Goal: Task Accomplishment & Management: Manage account settings

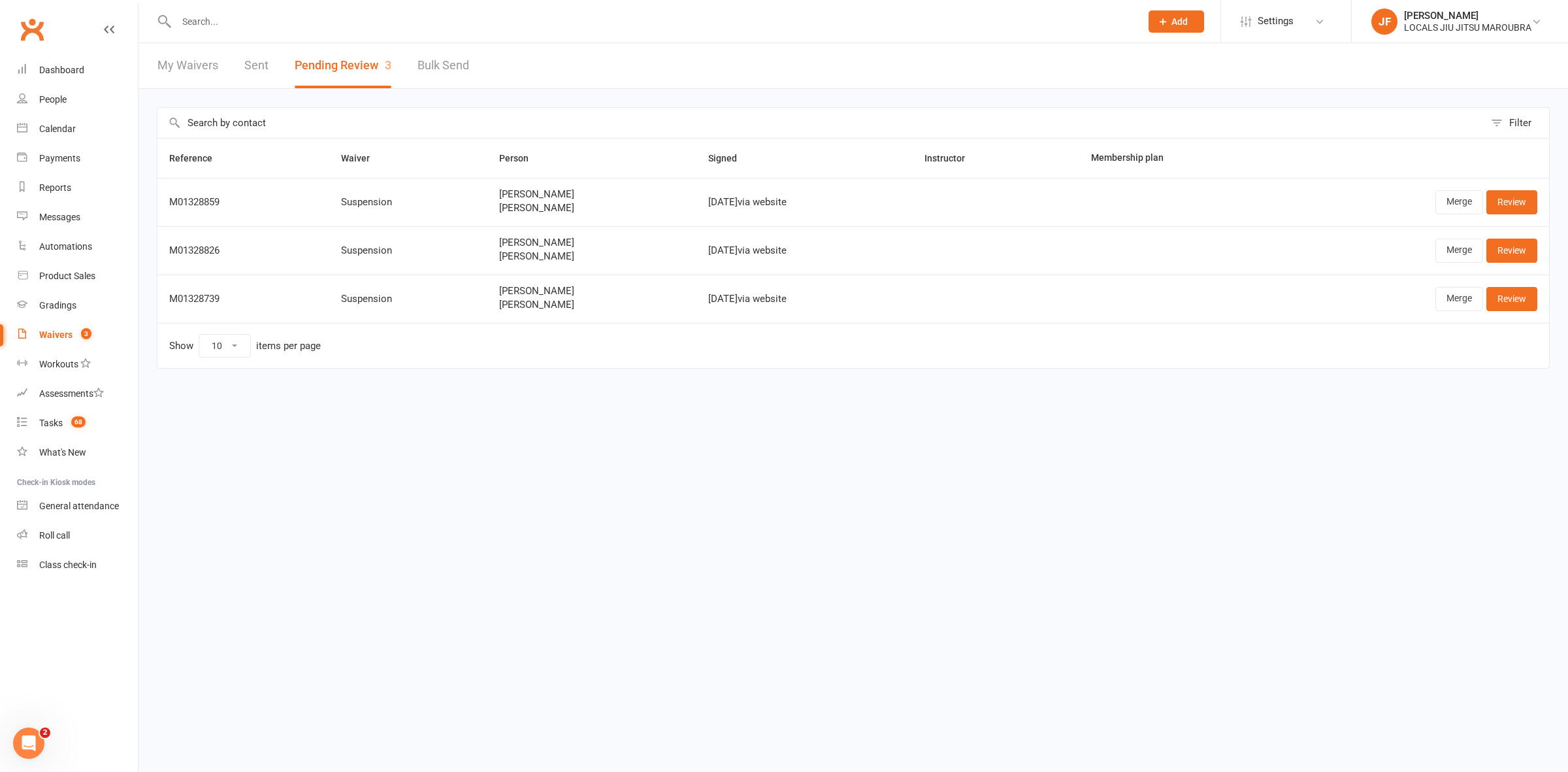
click at [435, 17] on input "text" at bounding box center [652, 21] width 959 height 18
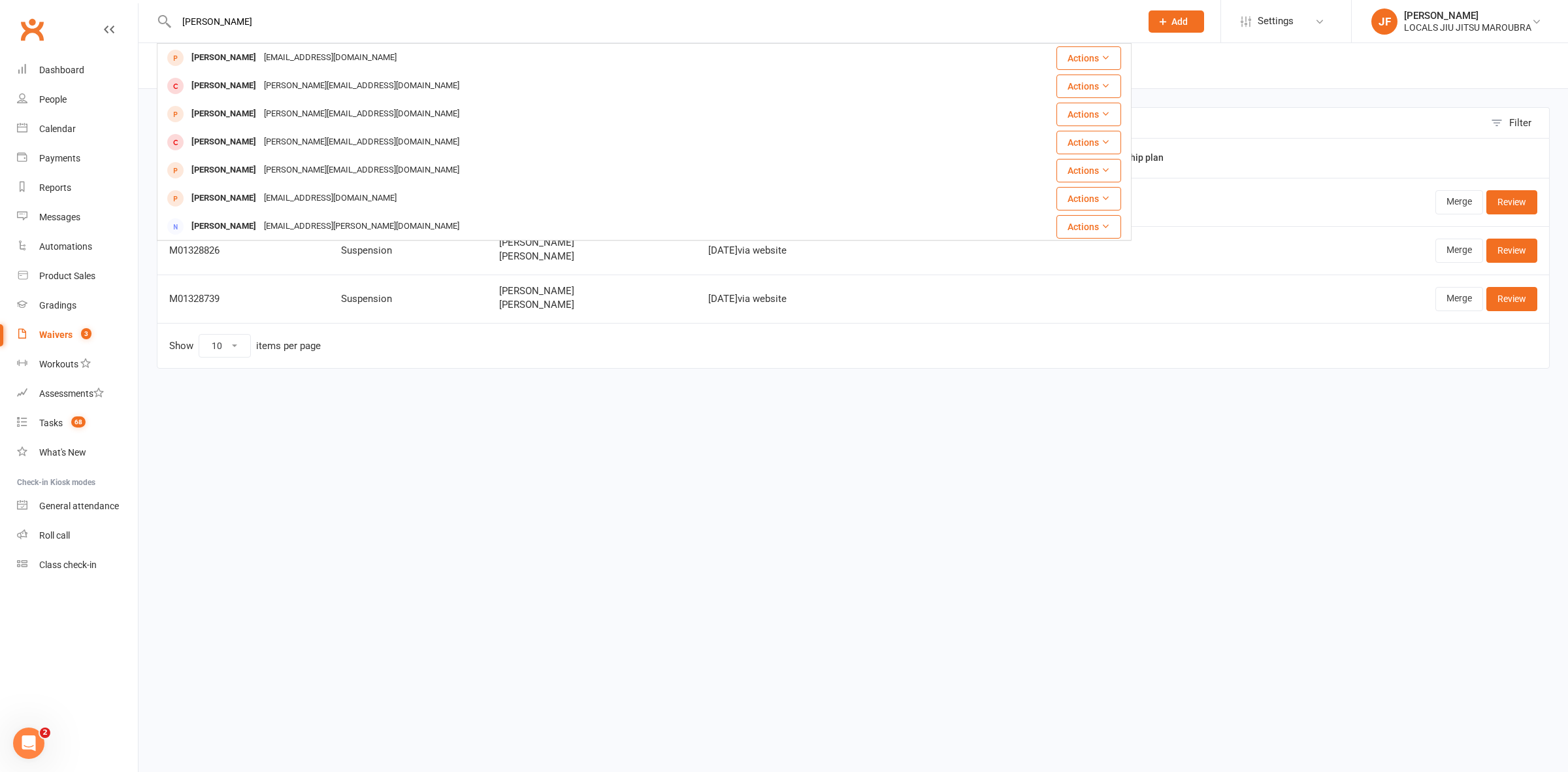
paste input "[EMAIL_ADDRESS][DOMAIN_NAME]"
type input "[EMAIL_ADDRESS][DOMAIN_NAME]"
click at [1180, 21] on span "Add" at bounding box center [1180, 22] width 17 height 10
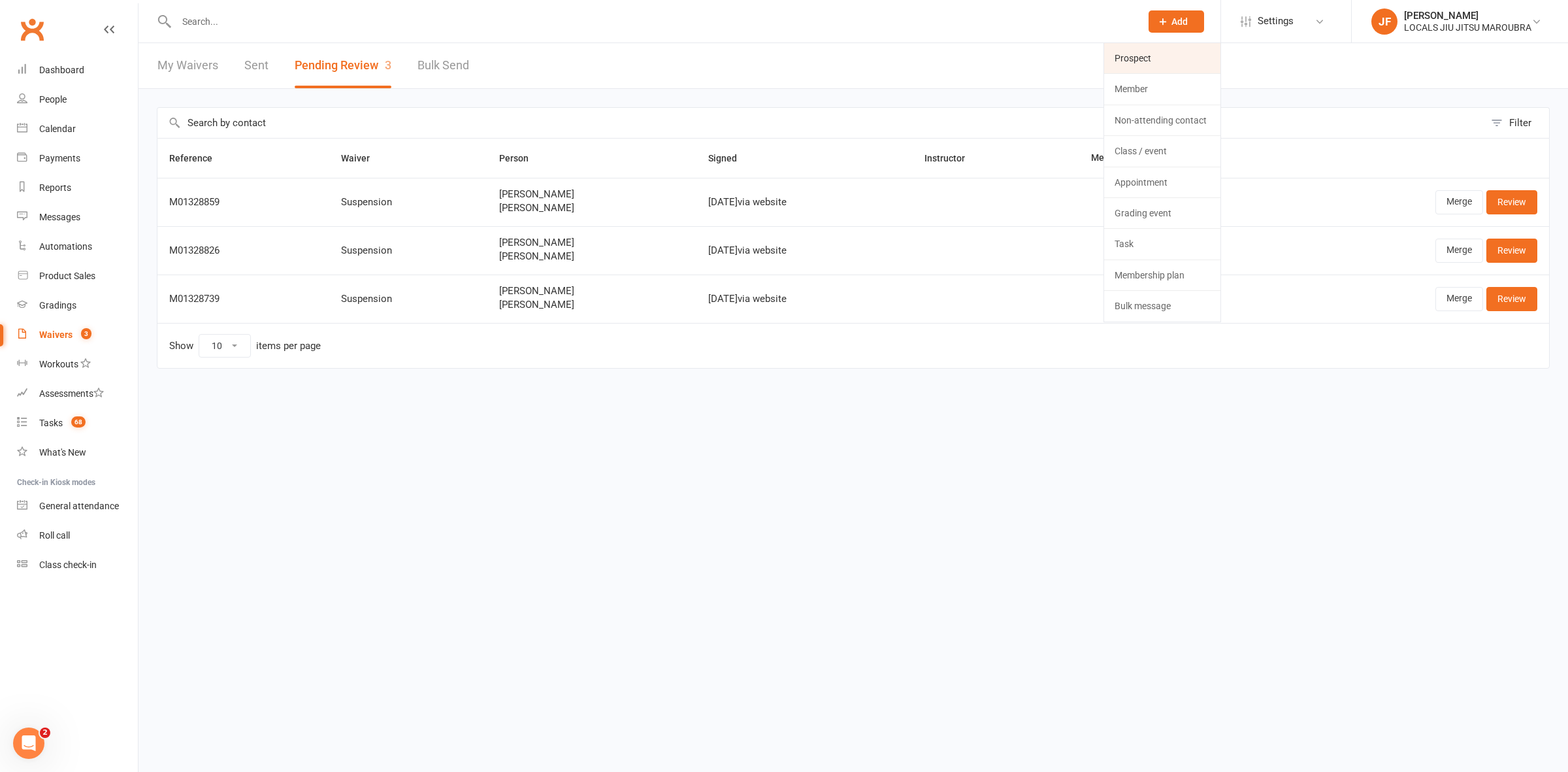
click at [1122, 56] on link "Prospect" at bounding box center [1162, 59] width 116 height 30
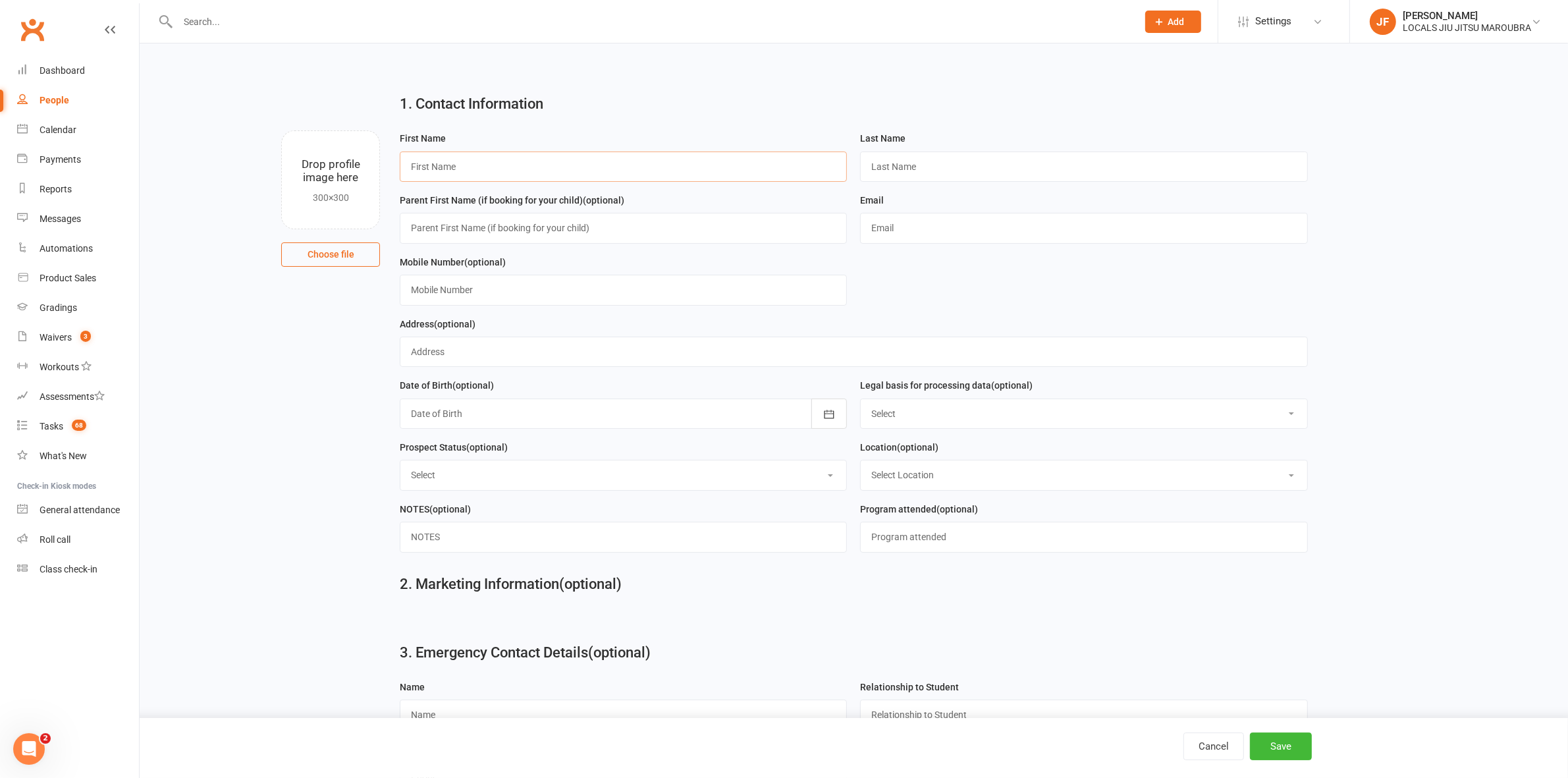
click at [574, 161] on input "text" at bounding box center [623, 167] width 447 height 31
type input "[PERSON_NAME]"
click at [891, 230] on input "text" at bounding box center [1083, 228] width 447 height 31
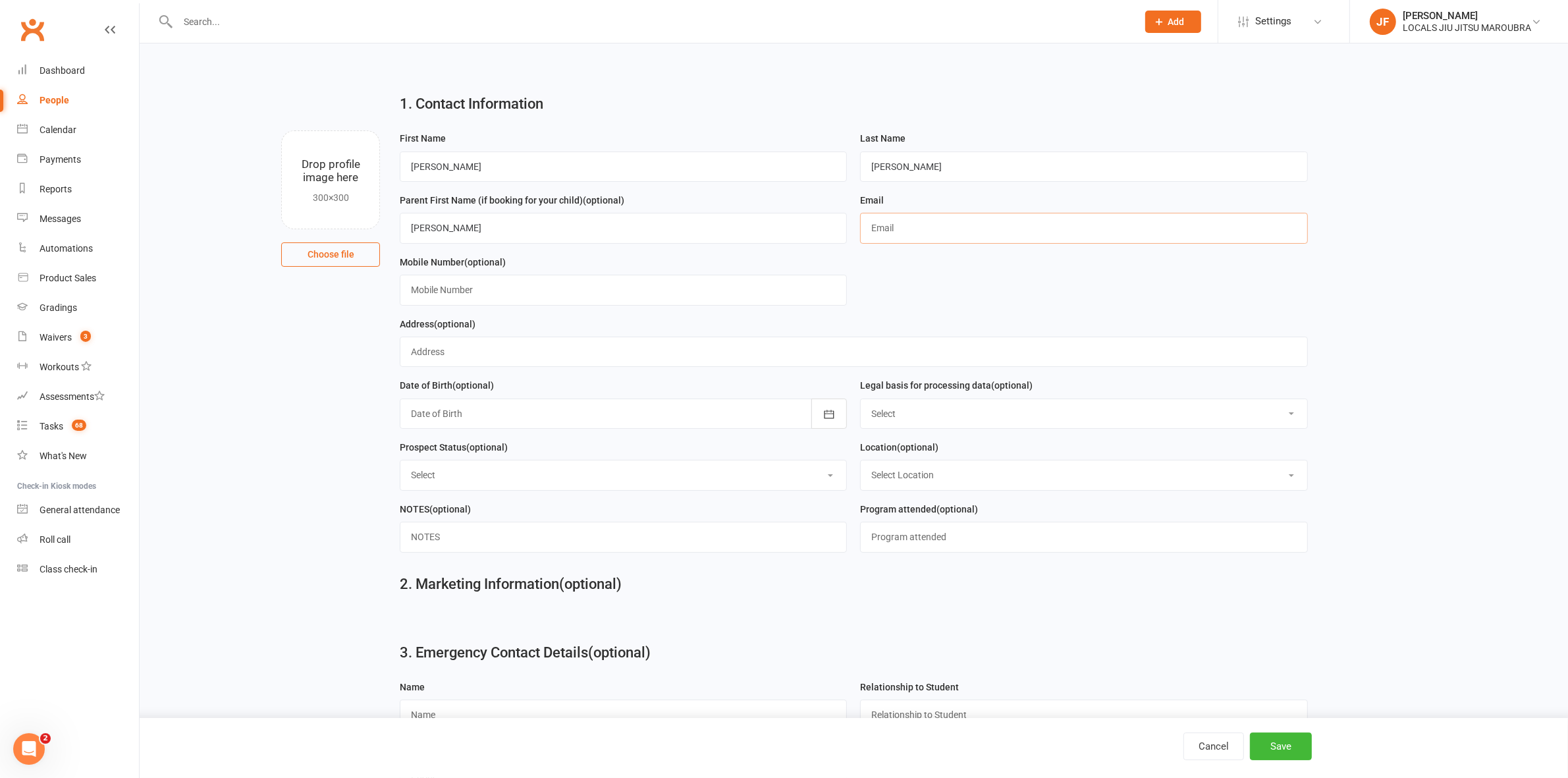
paste input "[EMAIL_ADDRESS][DOMAIN_NAME]"
type input "[EMAIL_ADDRESS][DOMAIN_NAME]"
click at [544, 292] on input "text" at bounding box center [623, 290] width 447 height 31
paste input "[PHONE_NUMBER]"
type input "[PHONE_NUMBER]"
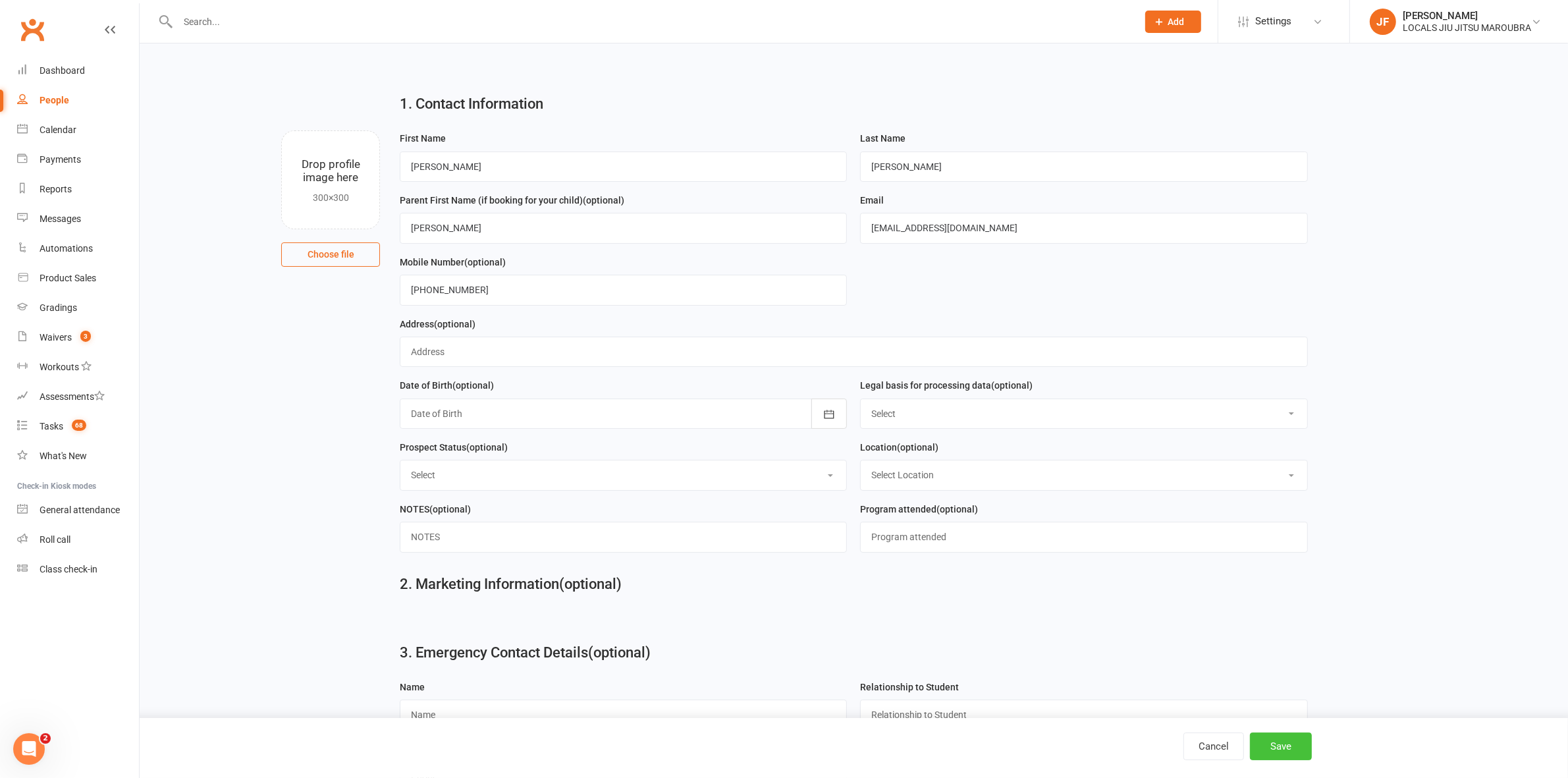
click at [1294, 739] on button "Save" at bounding box center [1281, 747] width 62 height 28
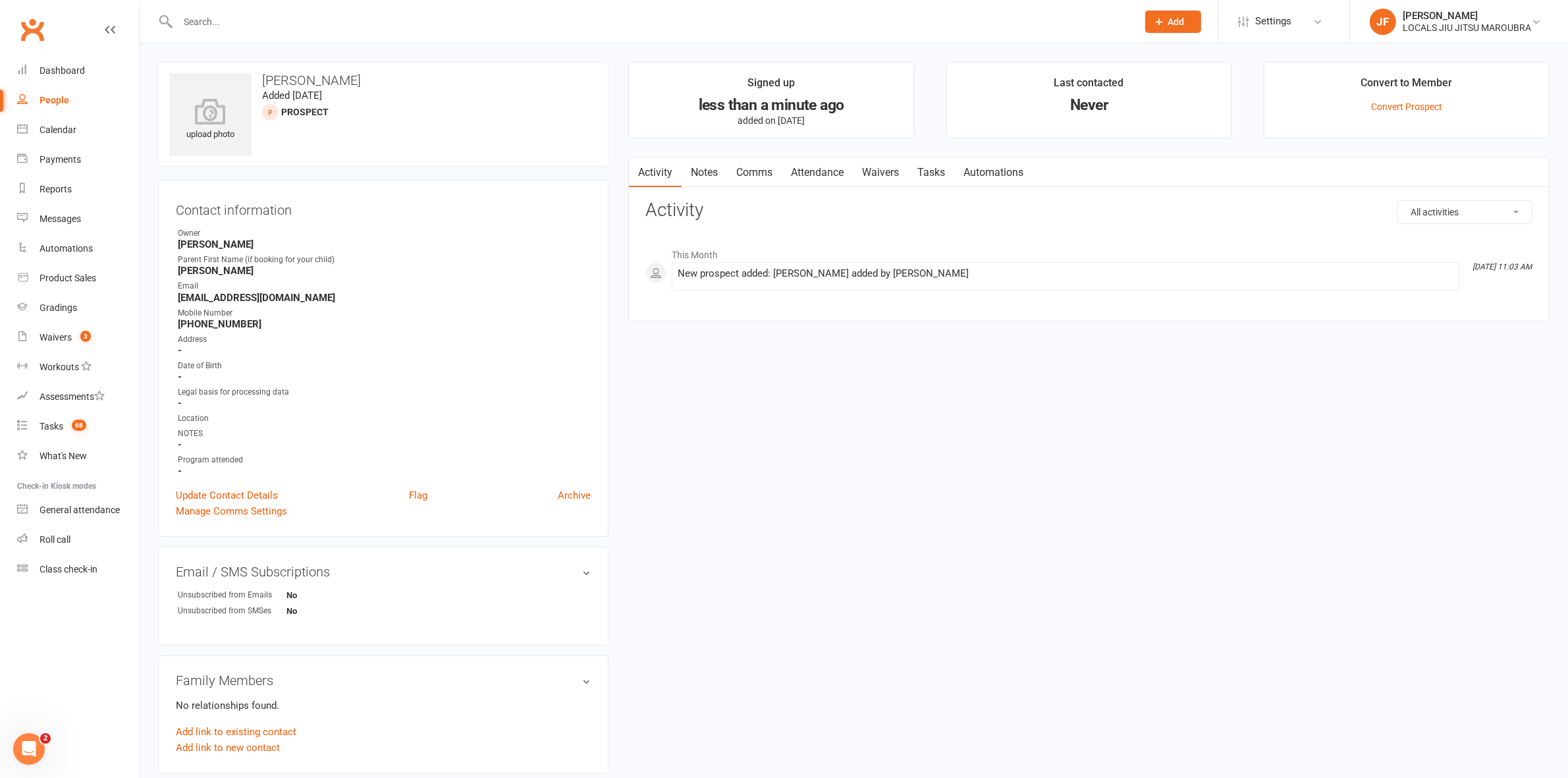
click at [712, 24] on input "text" at bounding box center [651, 21] width 954 height 18
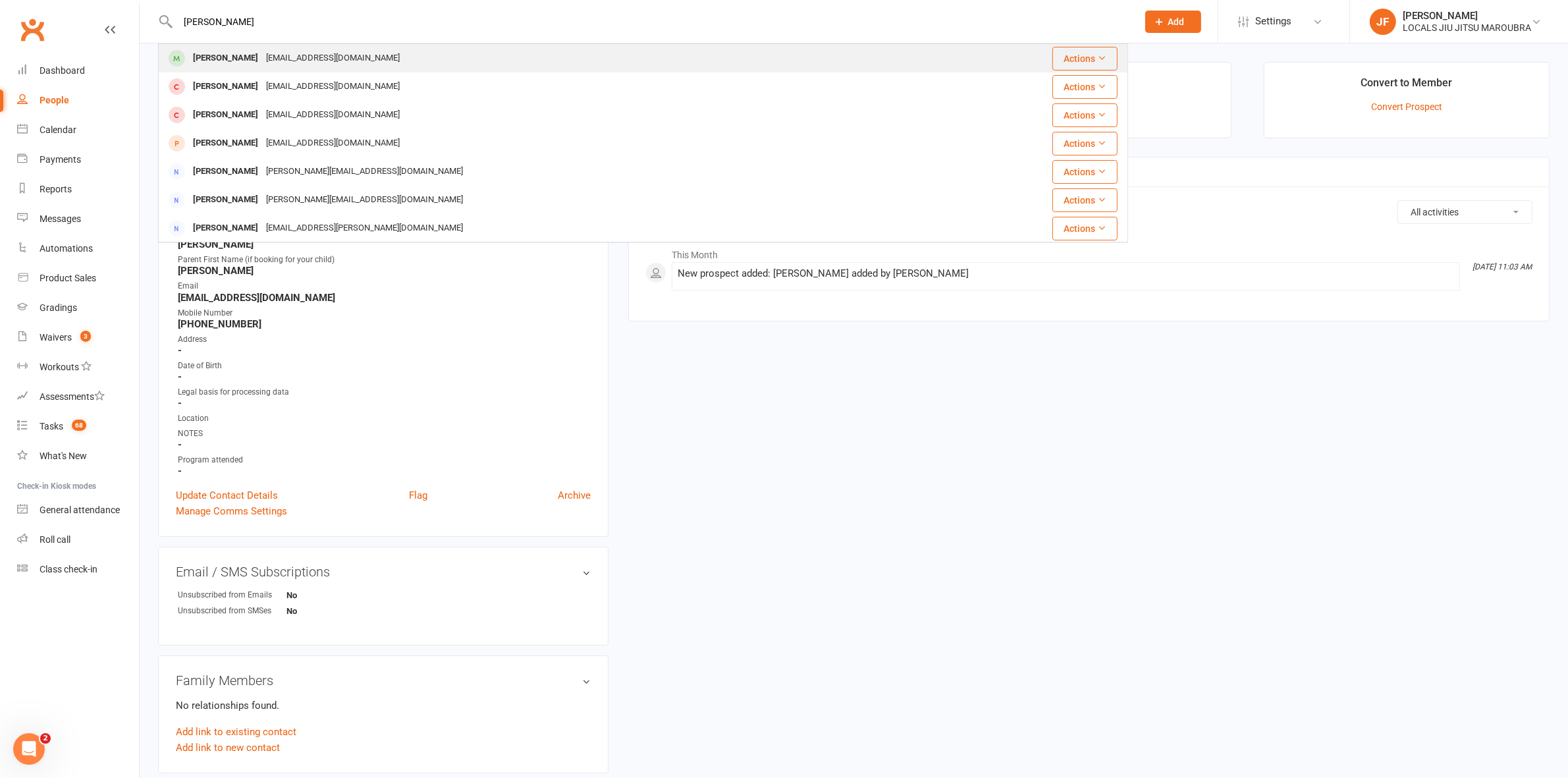
type input "[PERSON_NAME]"
click at [267, 61] on div "[EMAIL_ADDRESS][DOMAIN_NAME]" at bounding box center [333, 58] width 141 height 19
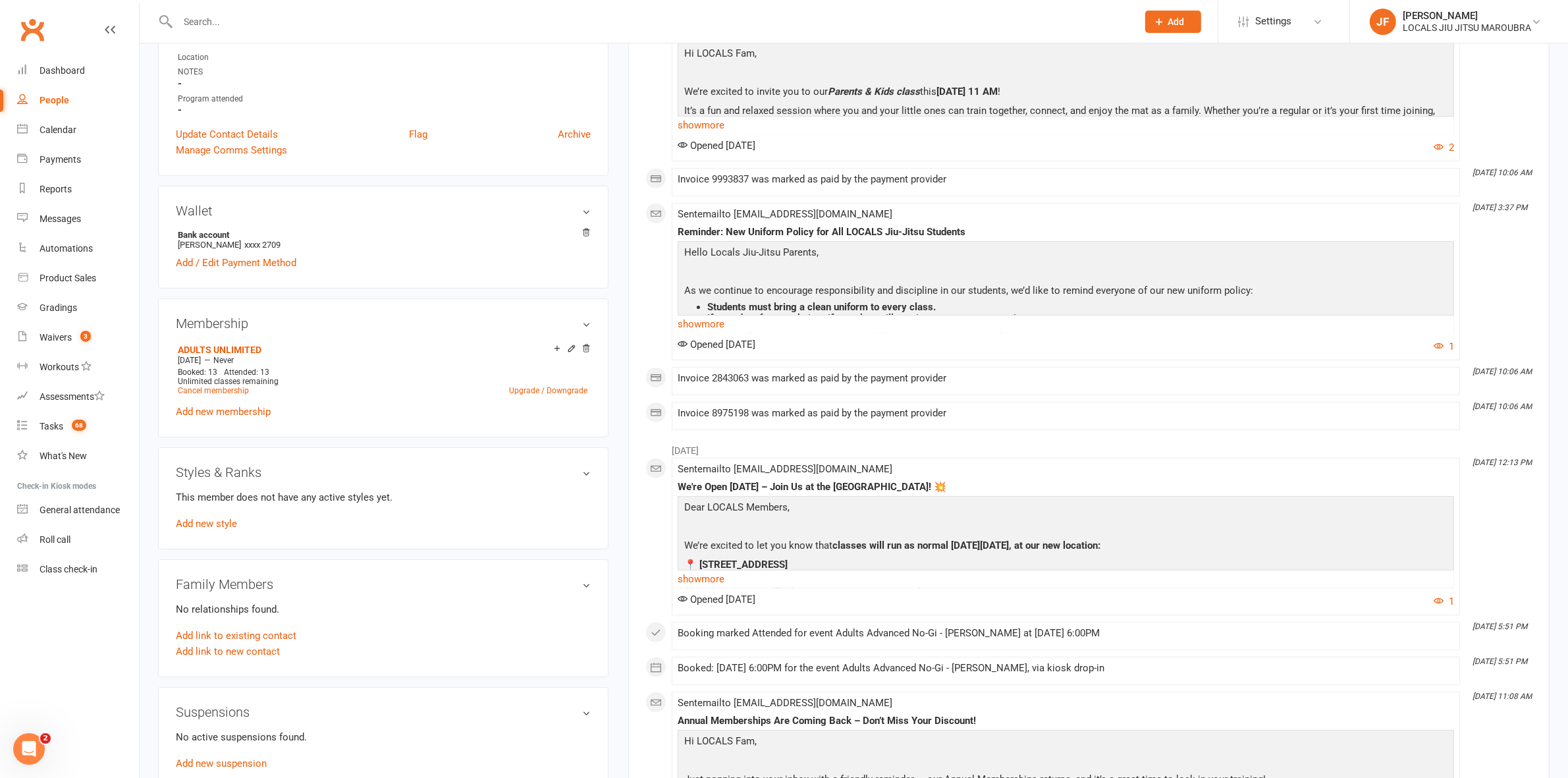
scroll to position [412, 0]
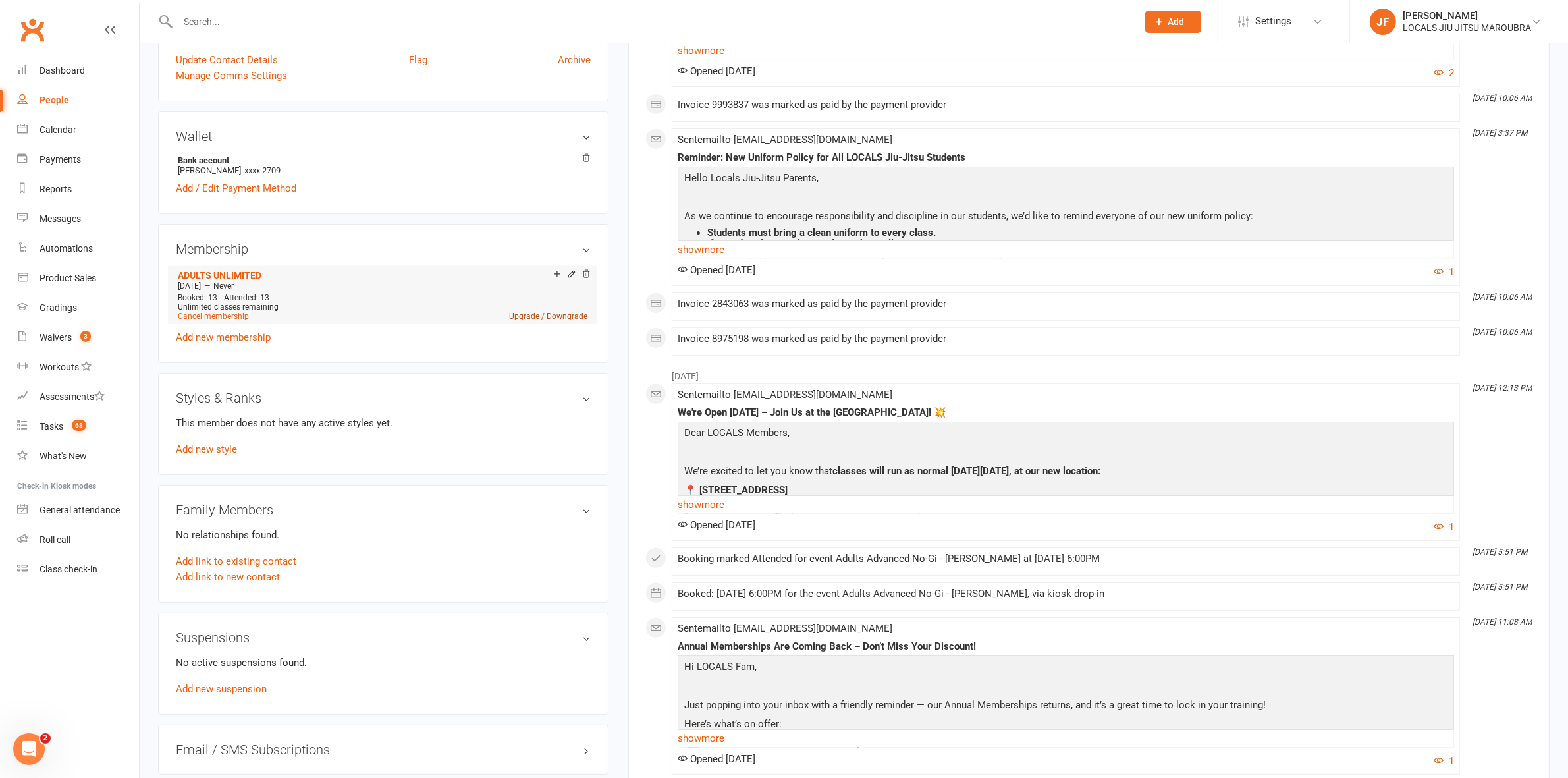
click at [542, 316] on link "Upgrade / Downgrade" at bounding box center [548, 316] width 79 height 9
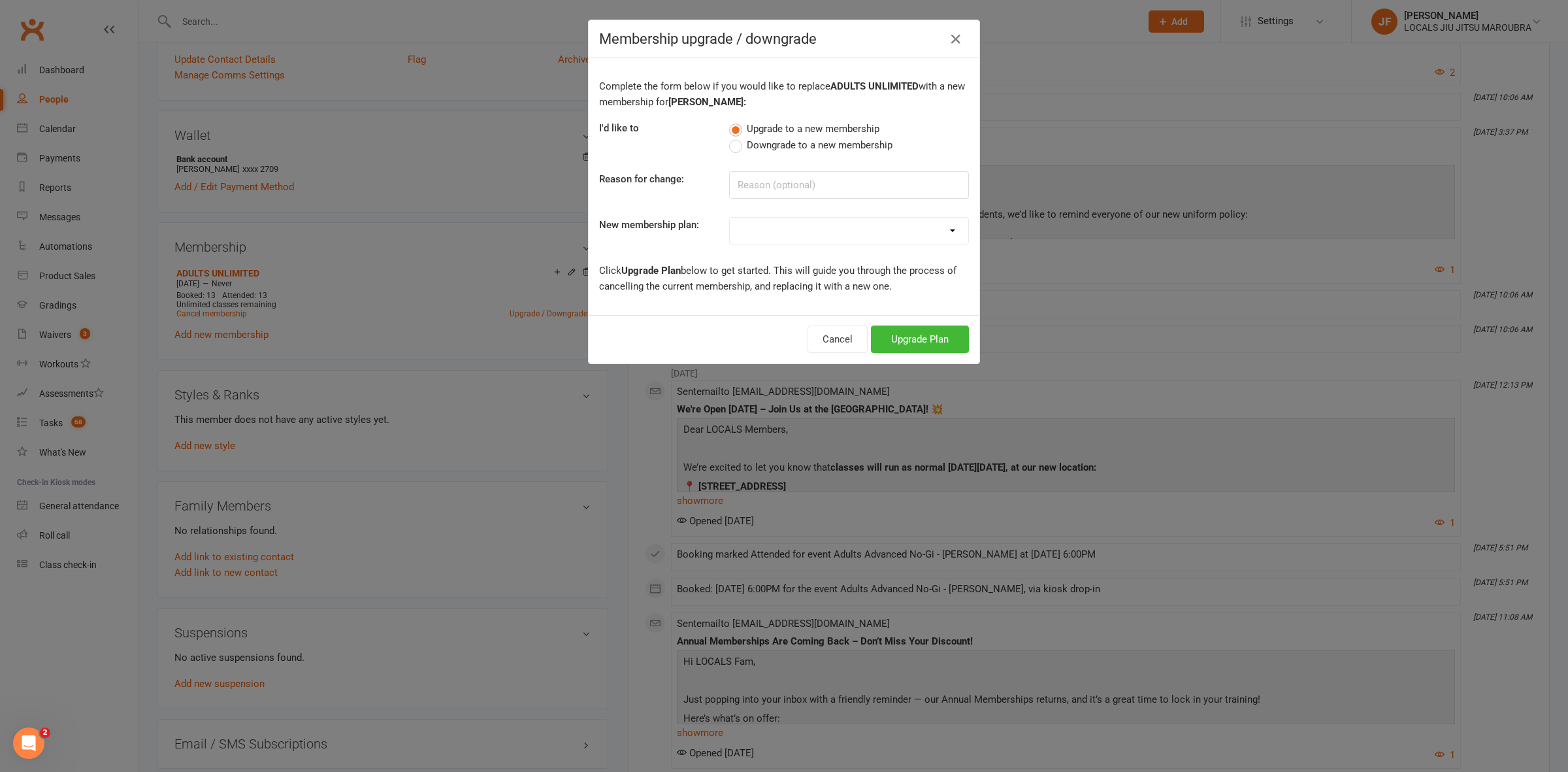
drag, startPoint x: 751, startPoint y: 504, endPoint x: 768, endPoint y: 386, distance: 119.2
click at [751, 502] on div "Membership upgrade / downgrade Complete the form below if you would like to rep…" at bounding box center [784, 386] width 1568 height 772
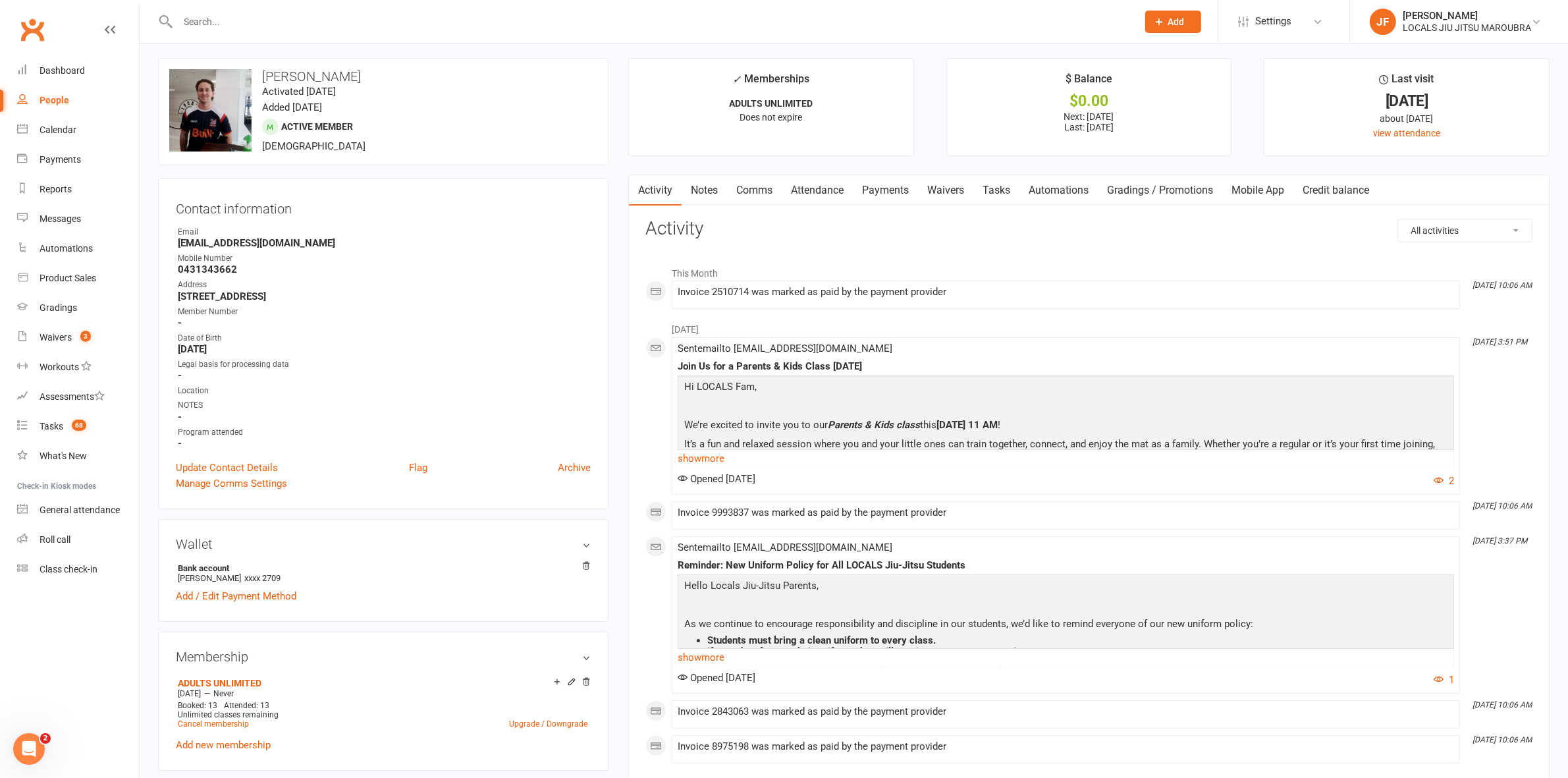
scroll to position [0, 0]
click at [894, 192] on link "Payments" at bounding box center [885, 195] width 65 height 31
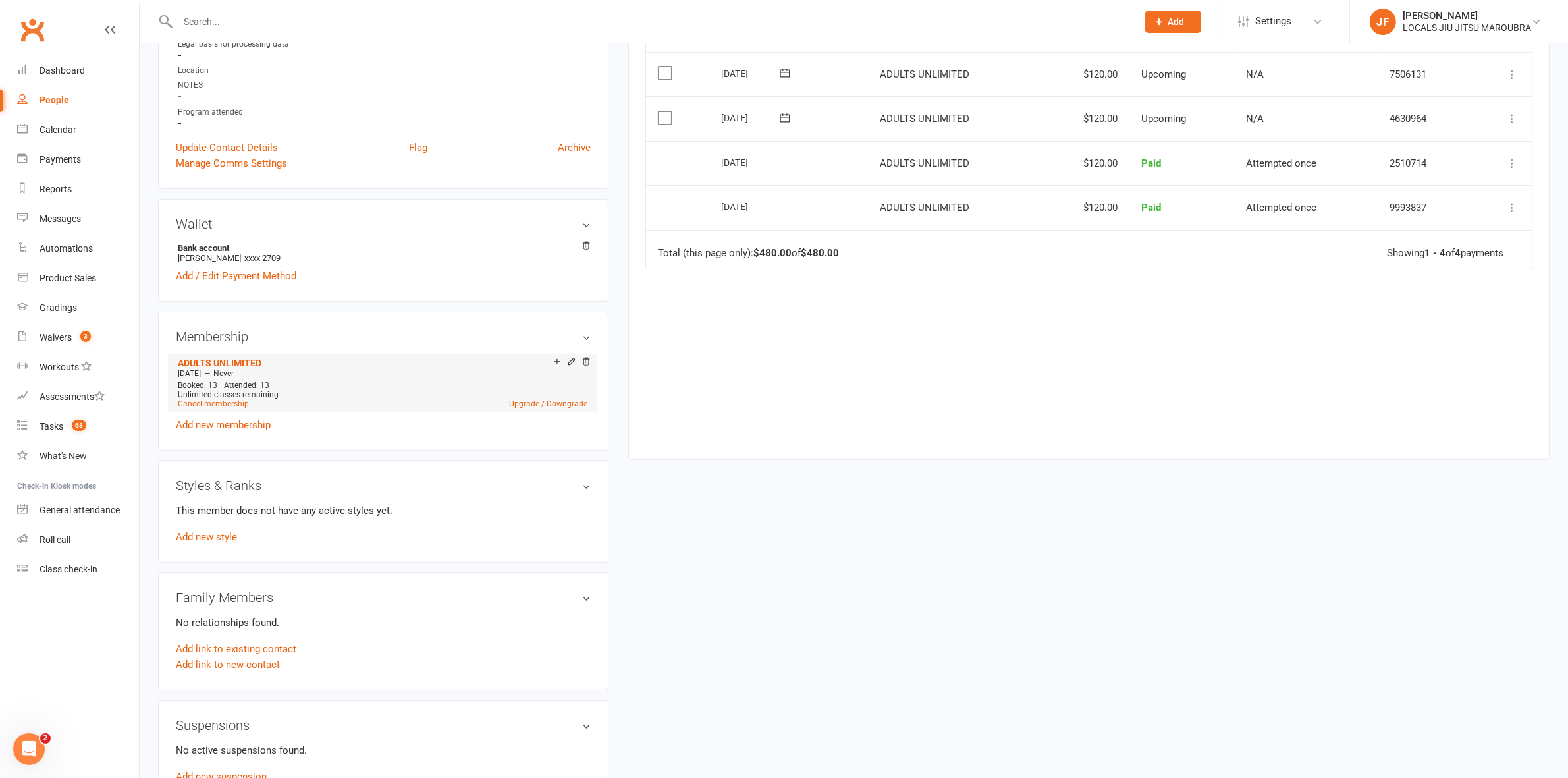
scroll to position [330, 0]
click at [558, 400] on link "Upgrade / Downgrade" at bounding box center [548, 398] width 79 height 9
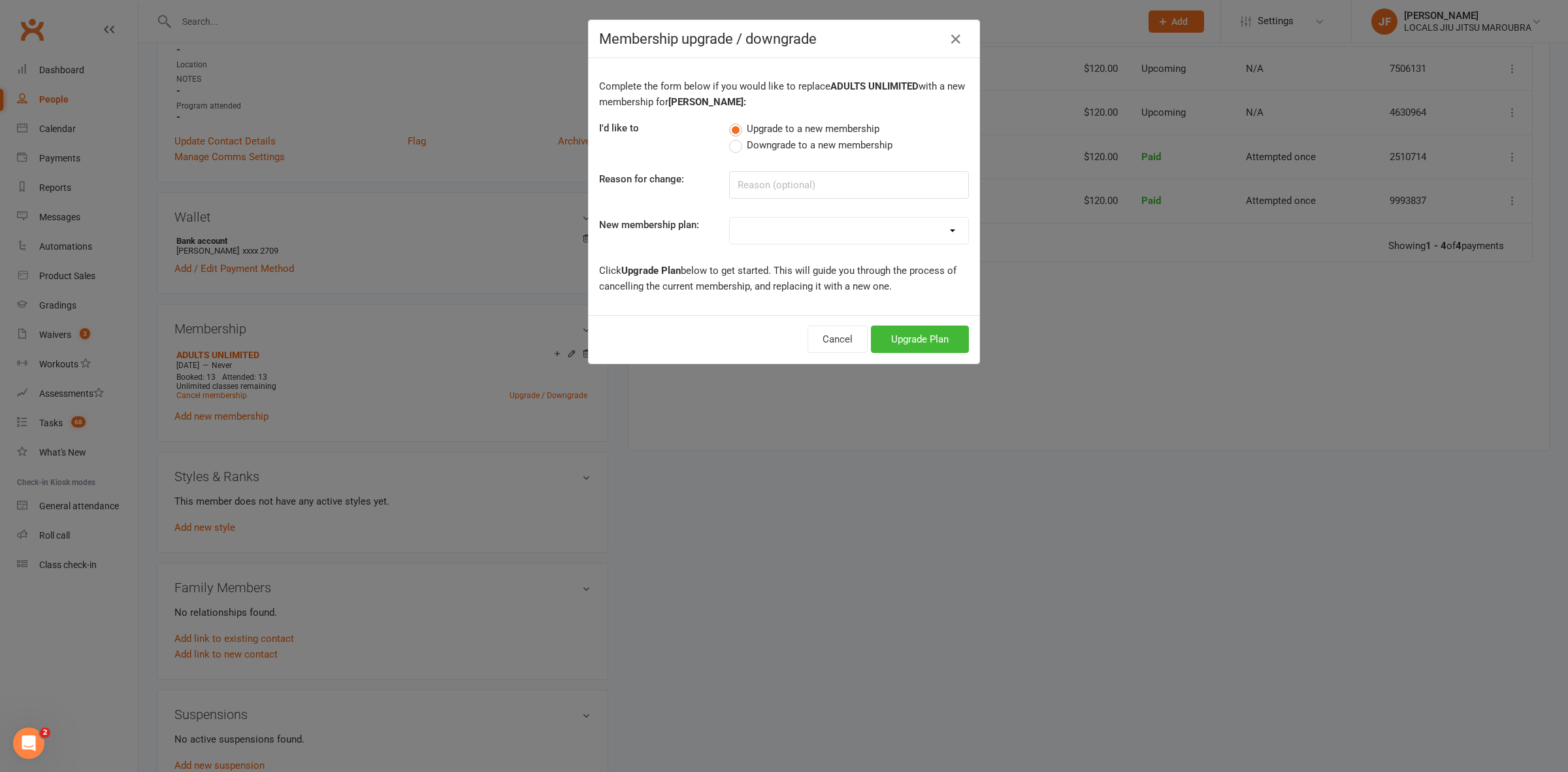
click at [759, 145] on span "Downgrade to a new membership" at bounding box center [819, 144] width 145 height 14
click at [738, 137] on input "Downgrade to a new membership" at bounding box center [733, 137] width 9 height 0
click at [756, 187] on input at bounding box center [849, 185] width 240 height 27
type input "Downgrade"
click at [756, 224] on select "ADULTS UNLIMITED ADULTS 2 X CLASSES A WEEK ADULTS STUDENT KIDS 1 X WEEK KIDS 1 …" at bounding box center [849, 231] width 239 height 26
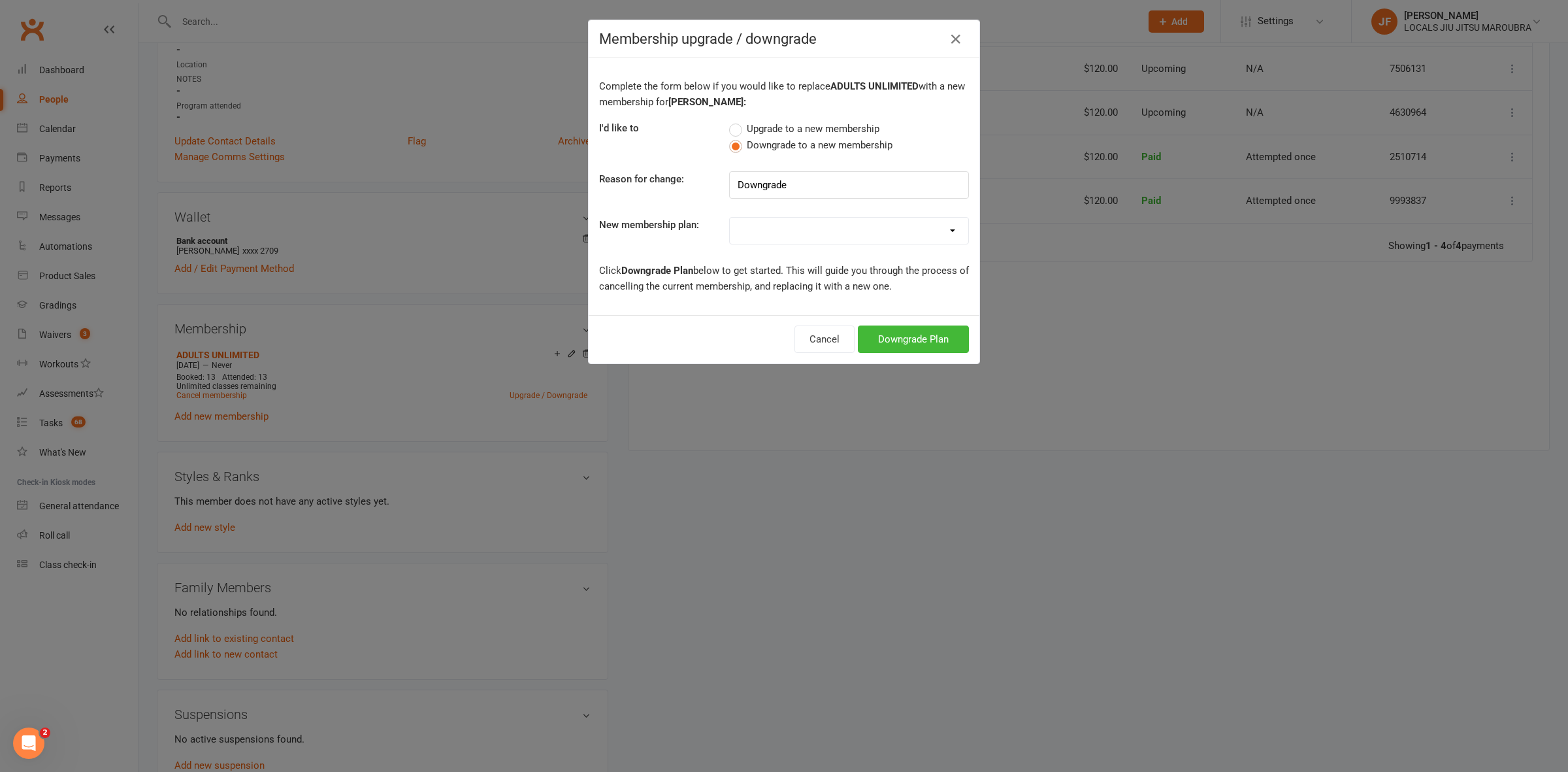
select select "1"
click at [730, 218] on select "ADULTS UNLIMITED ADULTS 2 X CLASSES A WEEK ADULTS STUDENT KIDS 1 X WEEK KIDS 1 …" at bounding box center [849, 231] width 239 height 26
click at [880, 336] on button "Downgrade Plan" at bounding box center [913, 339] width 111 height 27
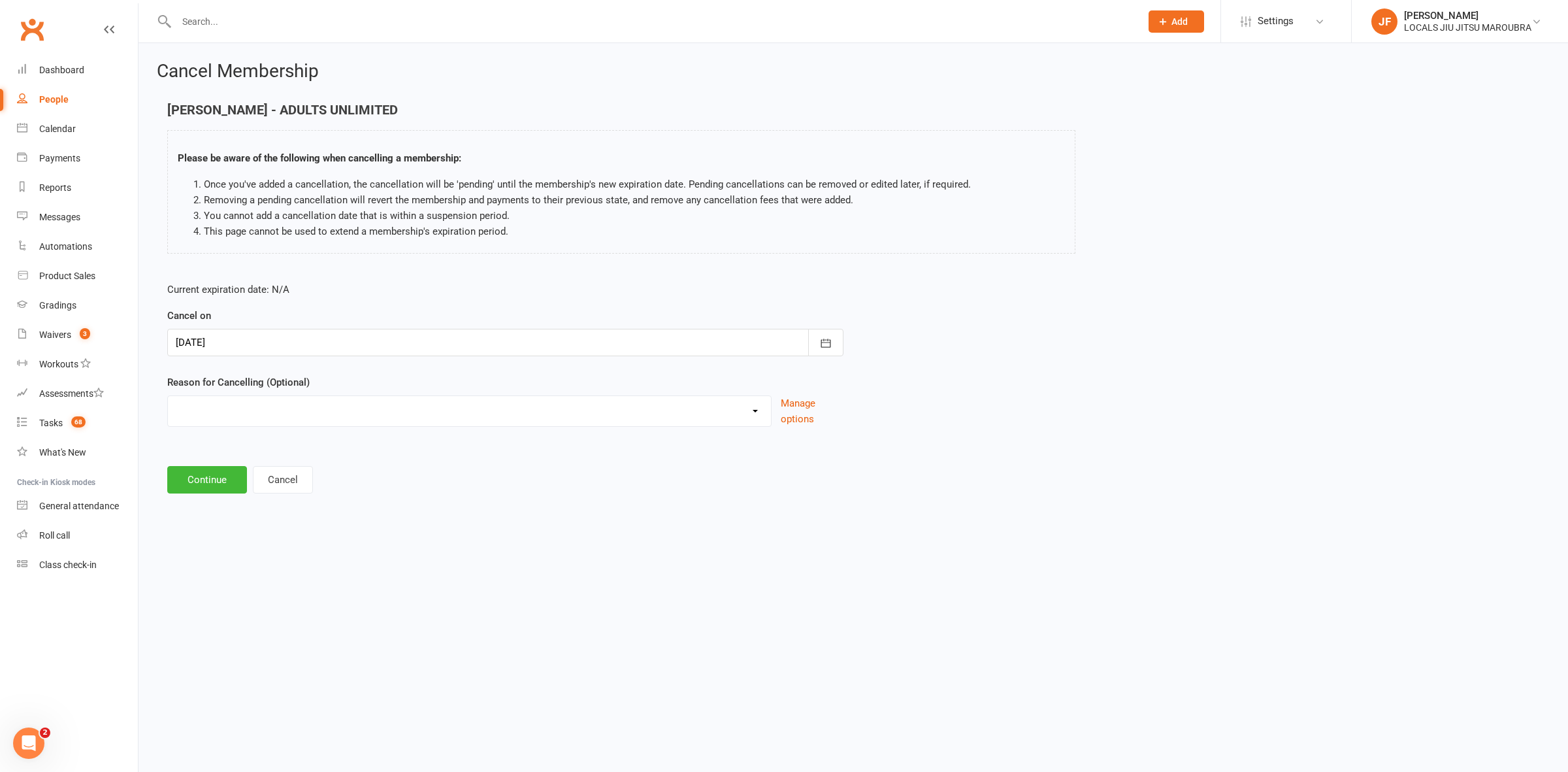
click at [284, 400] on select "Downgrade Financial Holiday Injury Lost motivation Relocation Schedule school c…" at bounding box center [469, 410] width 603 height 26
select select "0"
click at [168, 396] on select "Downgrade Financial Holiday Injury Lost motivation Relocation Schedule school c…" at bounding box center [469, 410] width 603 height 26
click at [217, 475] on button "Continue" at bounding box center [207, 480] width 80 height 27
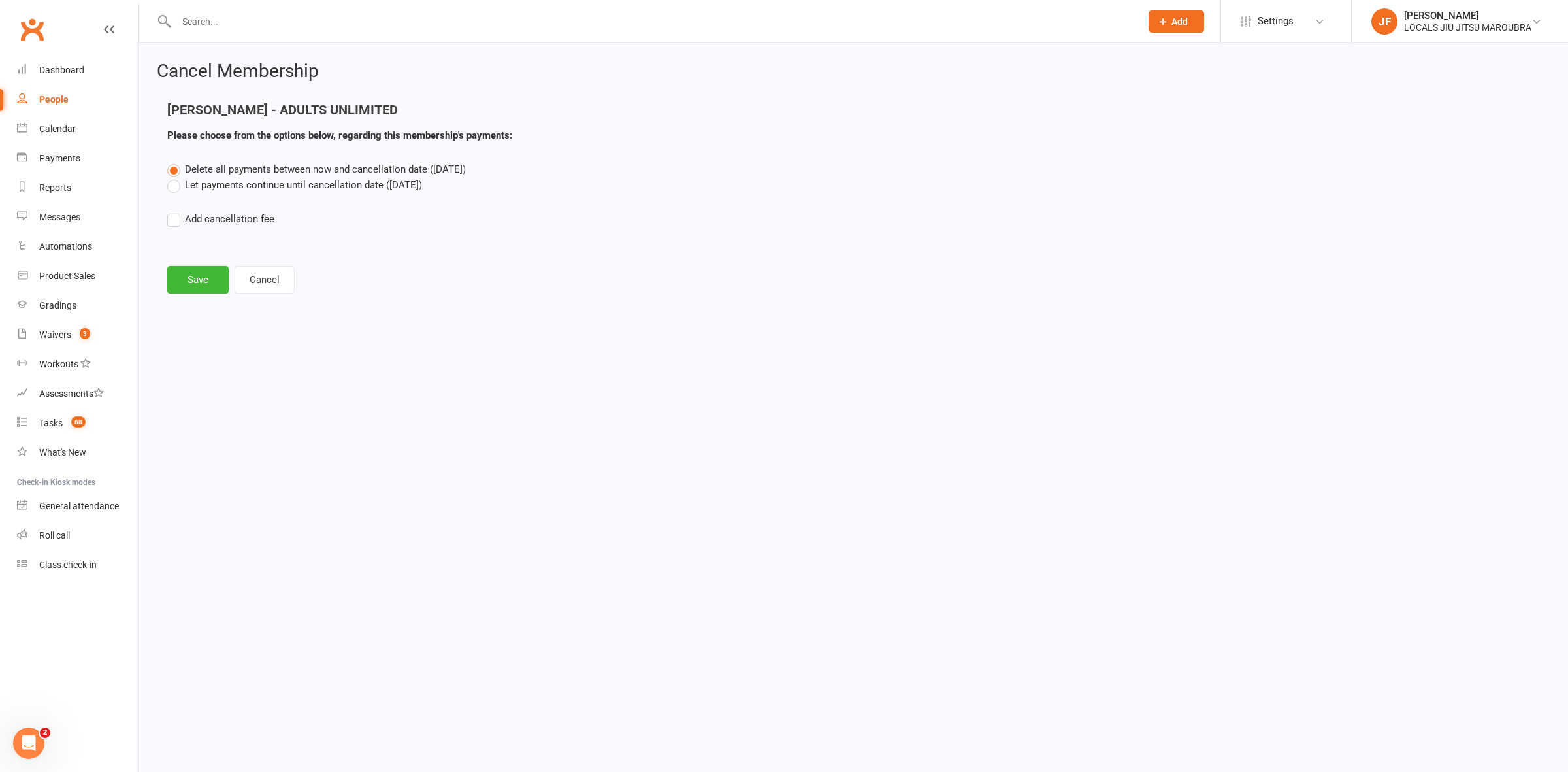
click at [257, 180] on label "Let payments continue until cancellation date ([DATE])" at bounding box center [294, 185] width 255 height 16
click at [176, 177] on input "Let payments continue until cancellation date ([DATE])" at bounding box center [171, 177] width 9 height 0
click at [205, 273] on button "Save" at bounding box center [197, 280] width 61 height 27
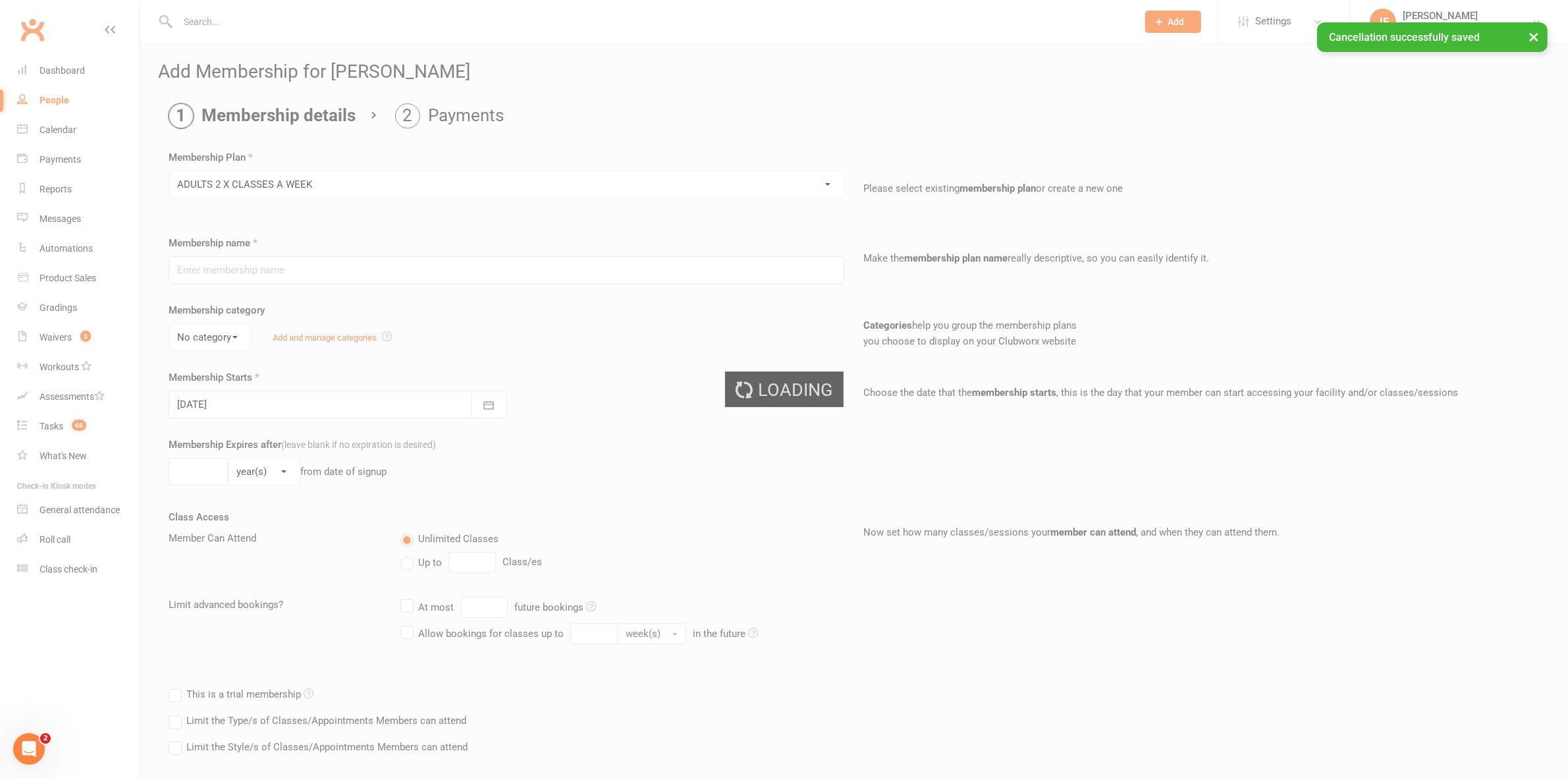
type input "ADULTS 2 X CLASSES A WEEK"
select select "0"
type input "0"
type input "2"
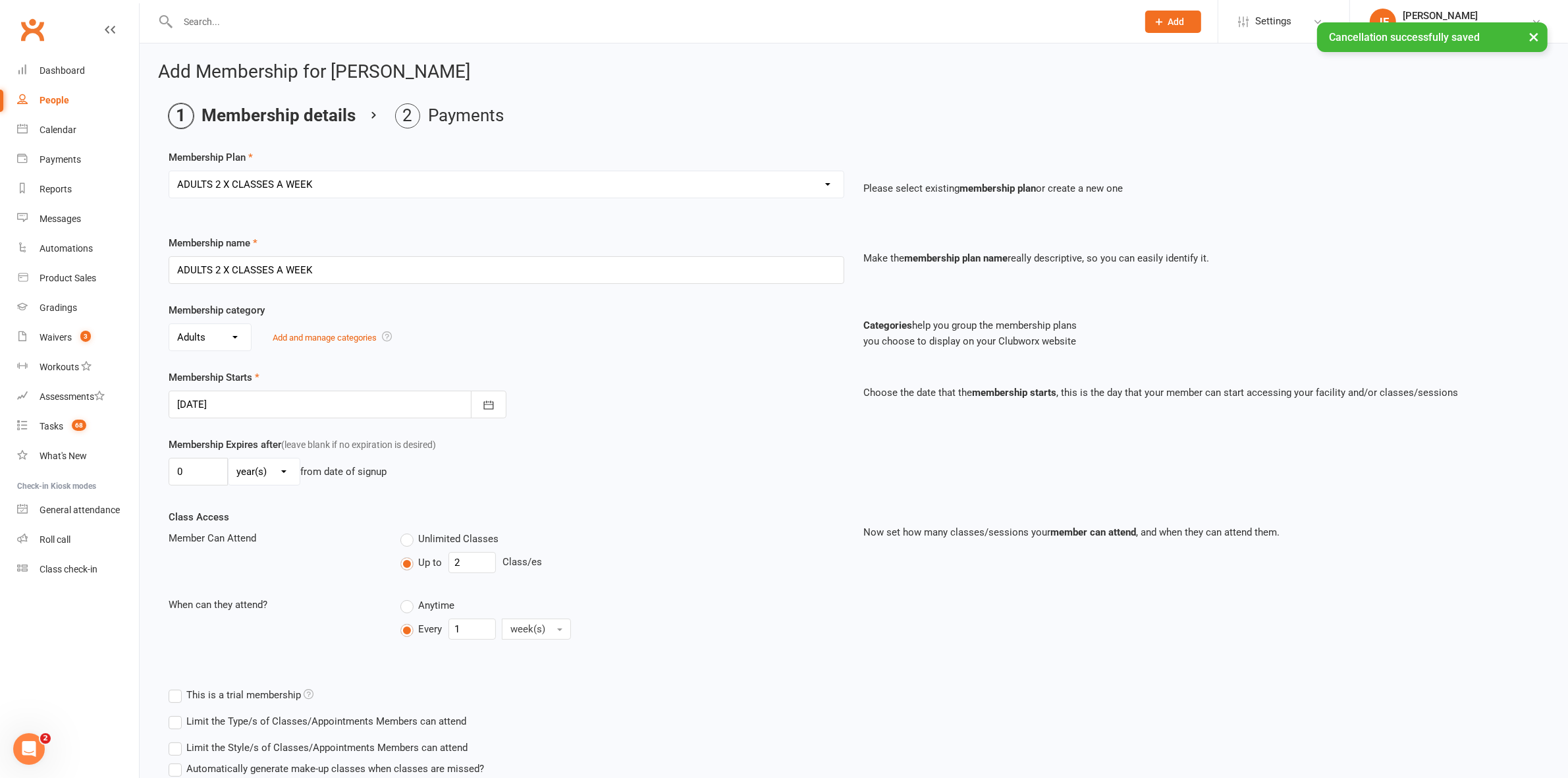
scroll to position [104, 0]
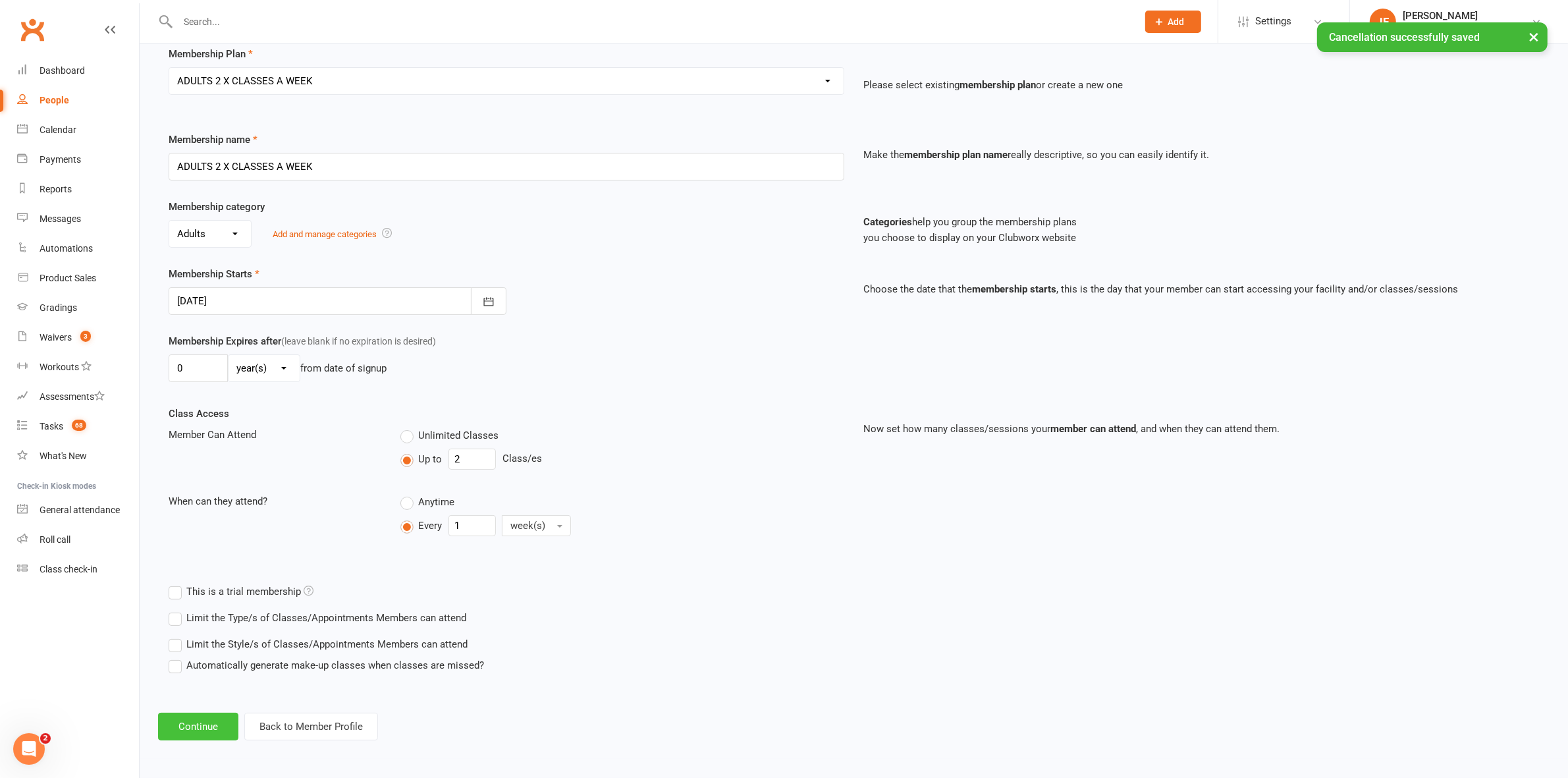
click at [205, 734] on button "Continue" at bounding box center [198, 727] width 80 height 28
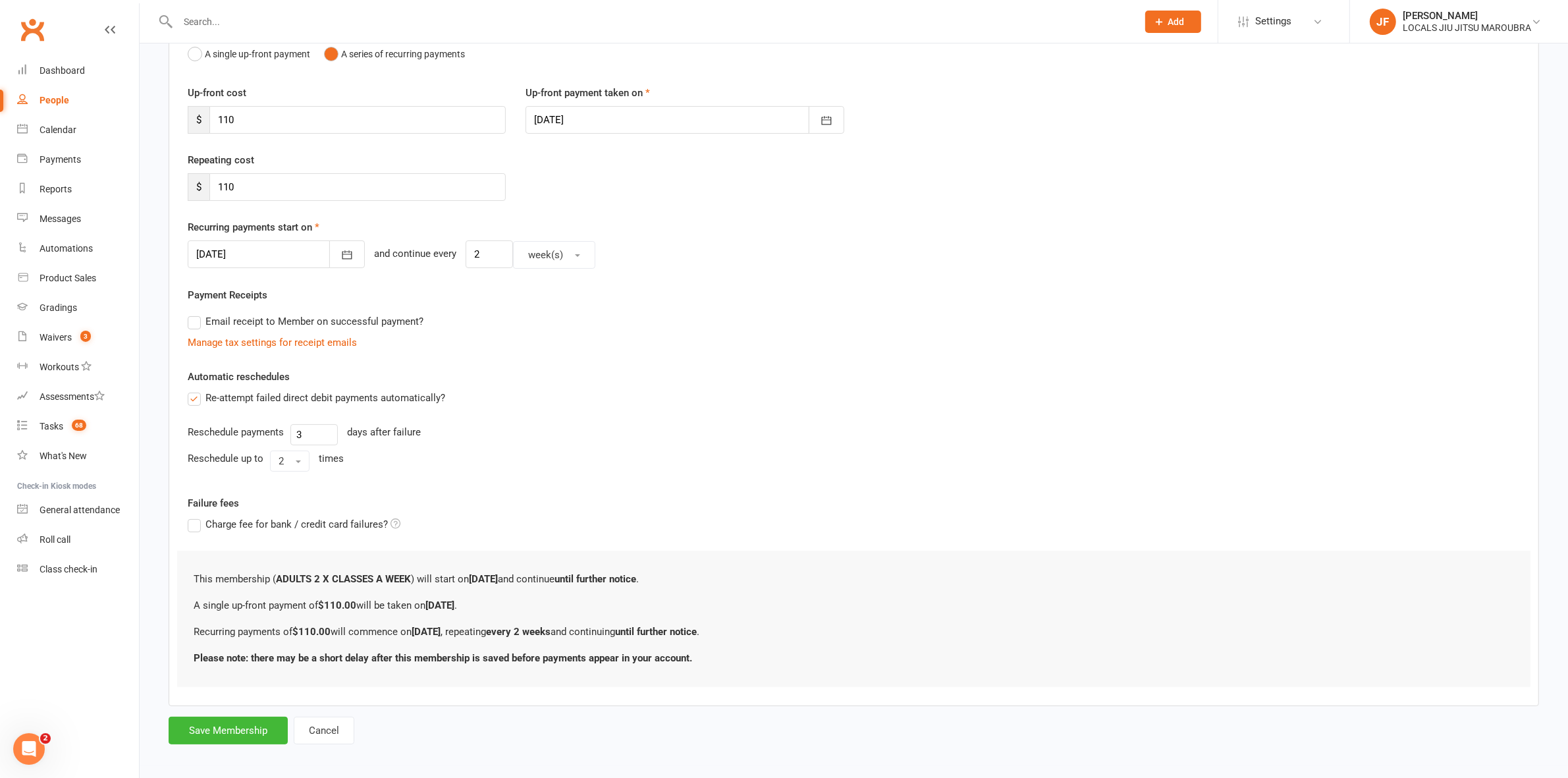
scroll to position [155, 0]
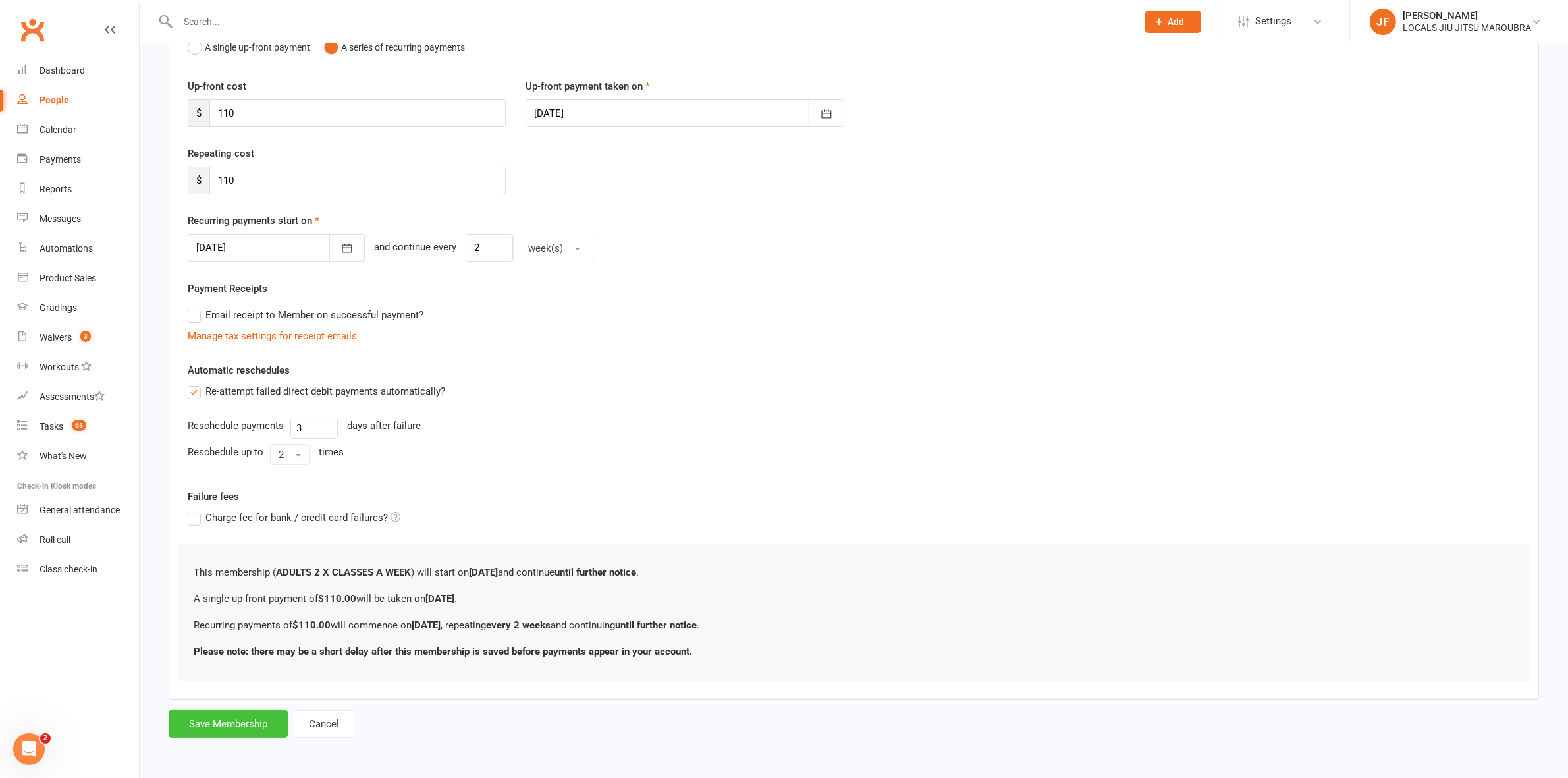
click at [208, 718] on button "Save Membership" at bounding box center [228, 724] width 120 height 28
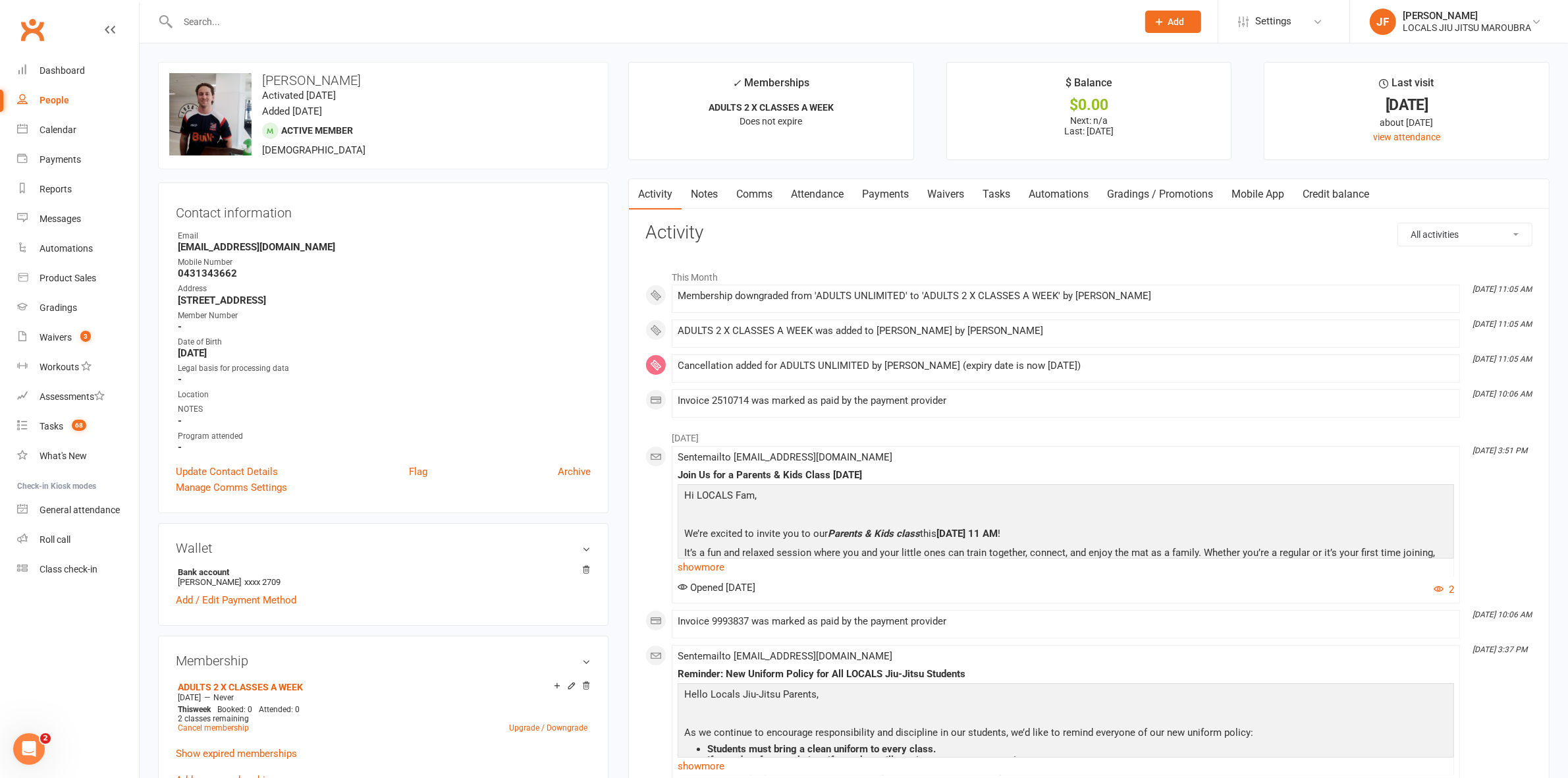
click at [352, 24] on input "text" at bounding box center [651, 21] width 954 height 18
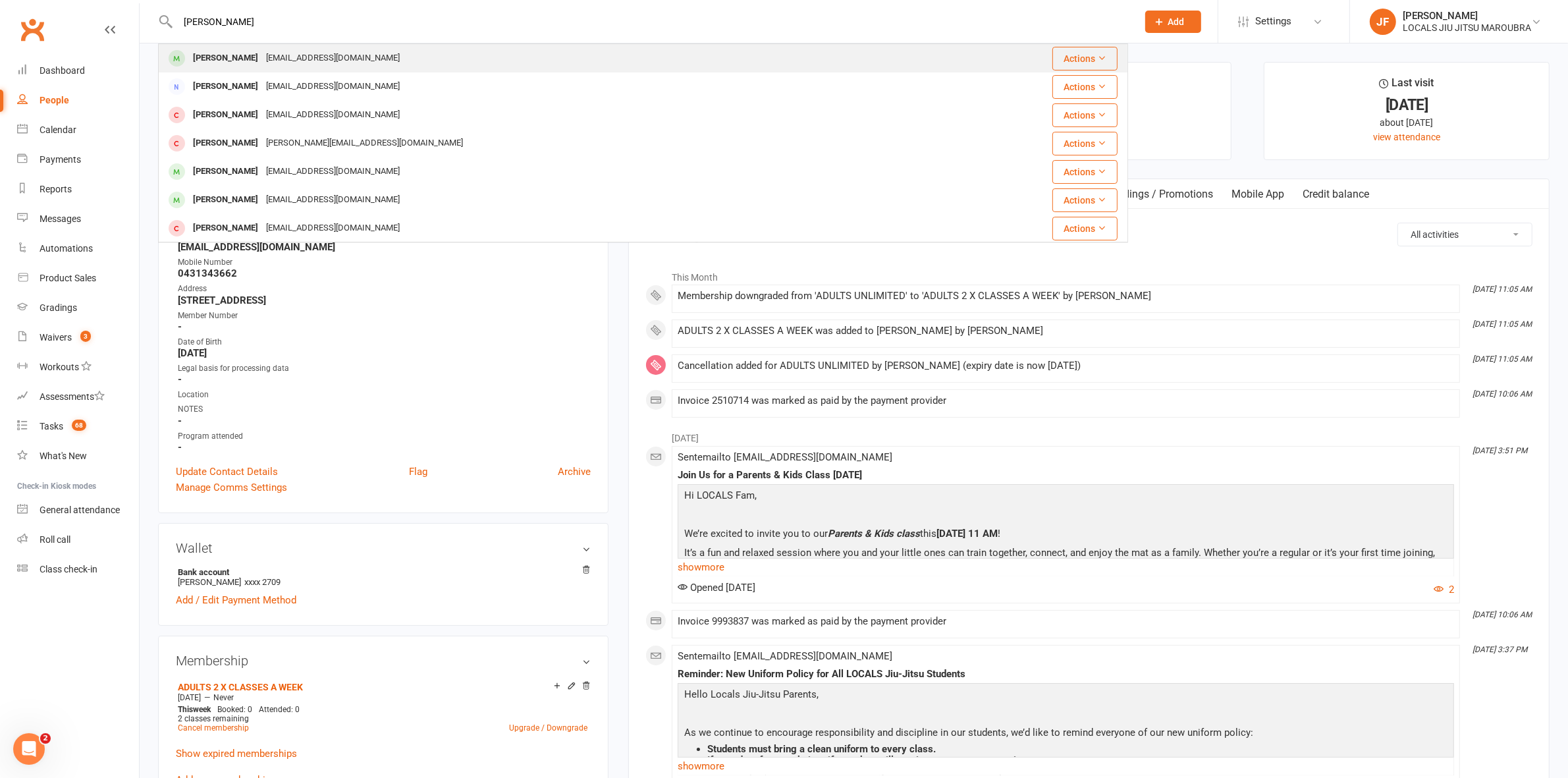
type input "[PERSON_NAME]"
click at [246, 57] on div "[PERSON_NAME]" at bounding box center [225, 58] width 73 height 19
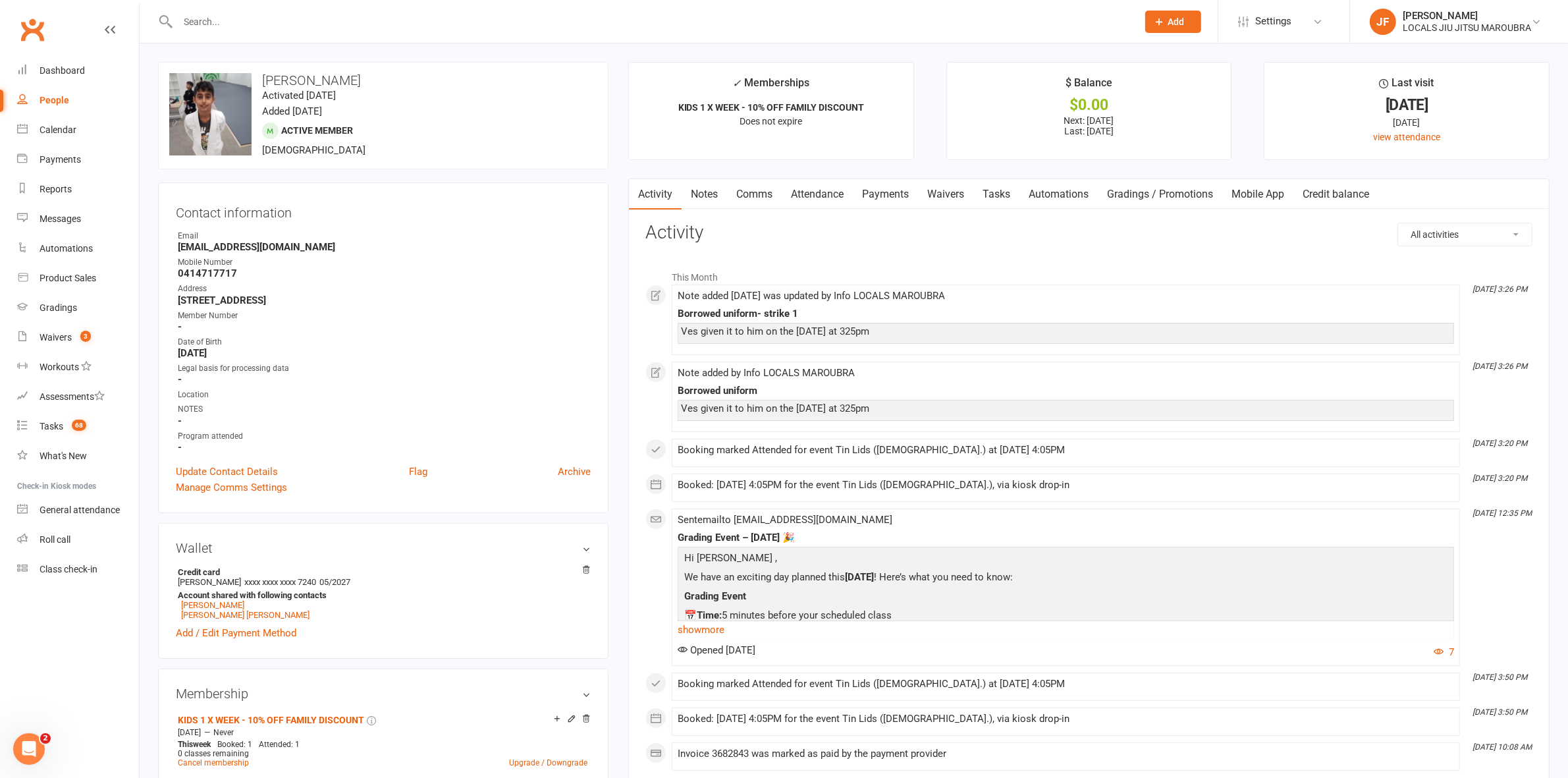
click at [888, 200] on link "Payments" at bounding box center [885, 195] width 65 height 31
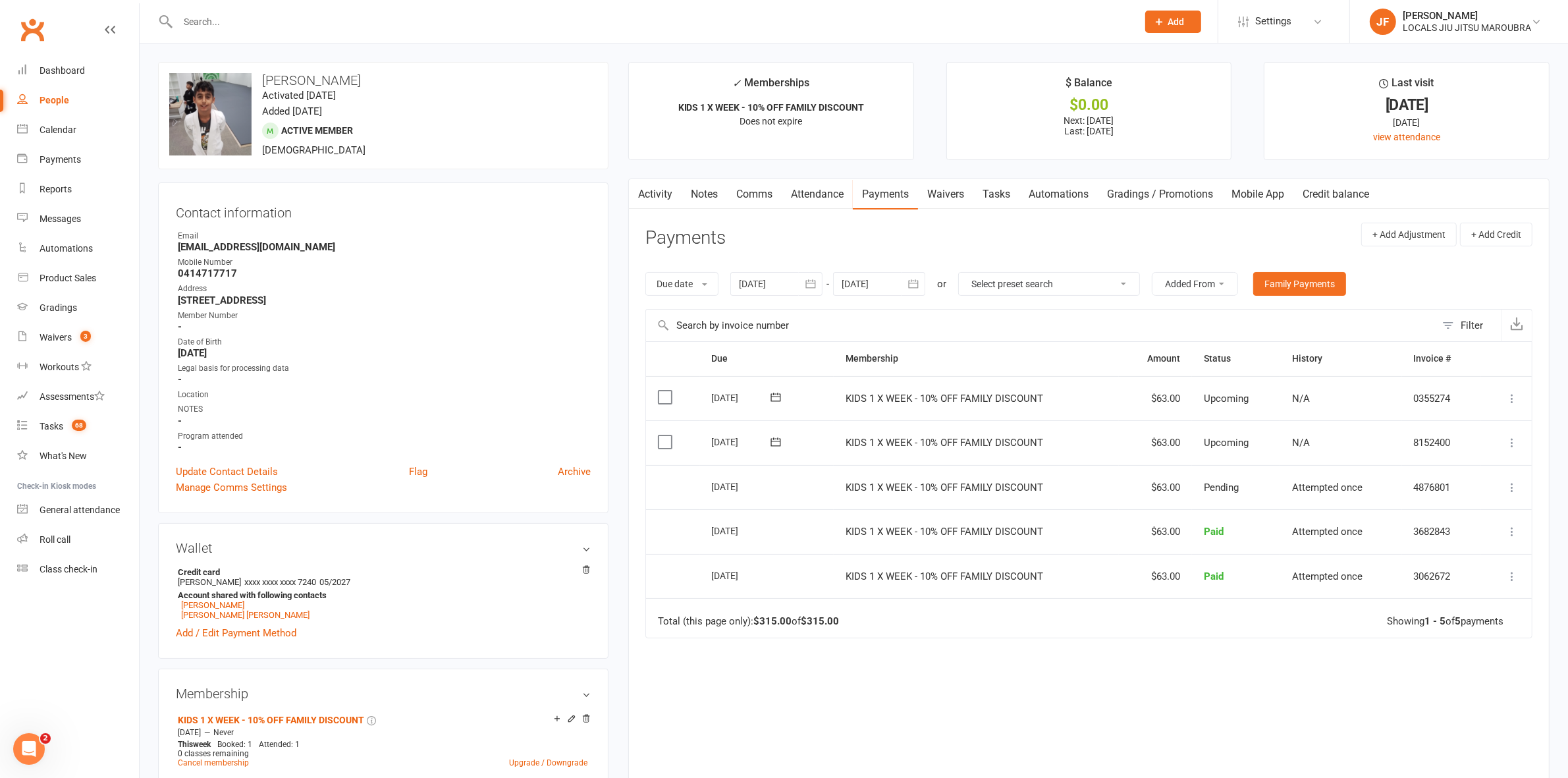
click at [1156, 189] on link "Gradings / Promotions" at bounding box center [1160, 195] width 125 height 31
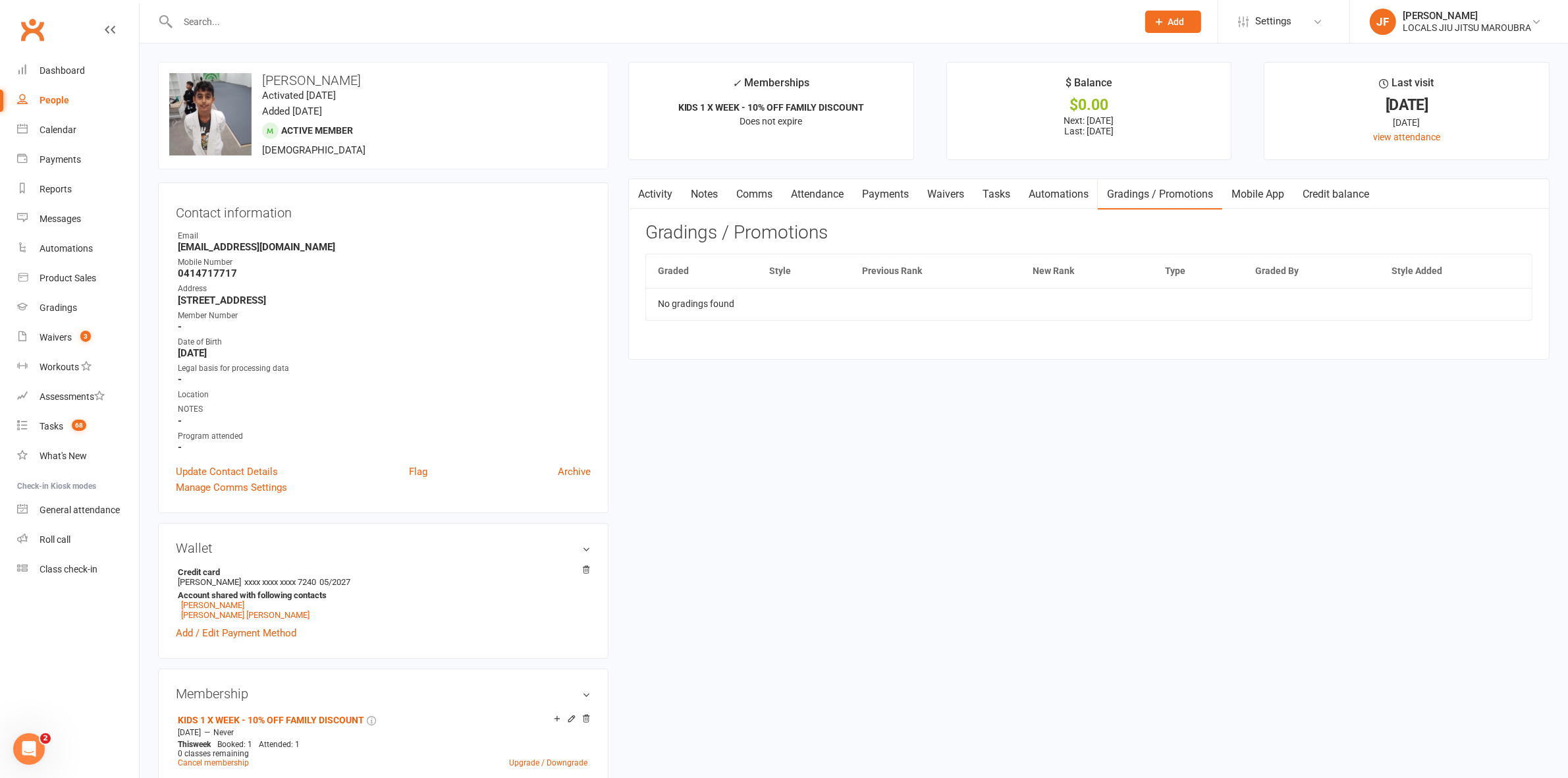
click at [662, 185] on link "Activity" at bounding box center [655, 195] width 52 height 31
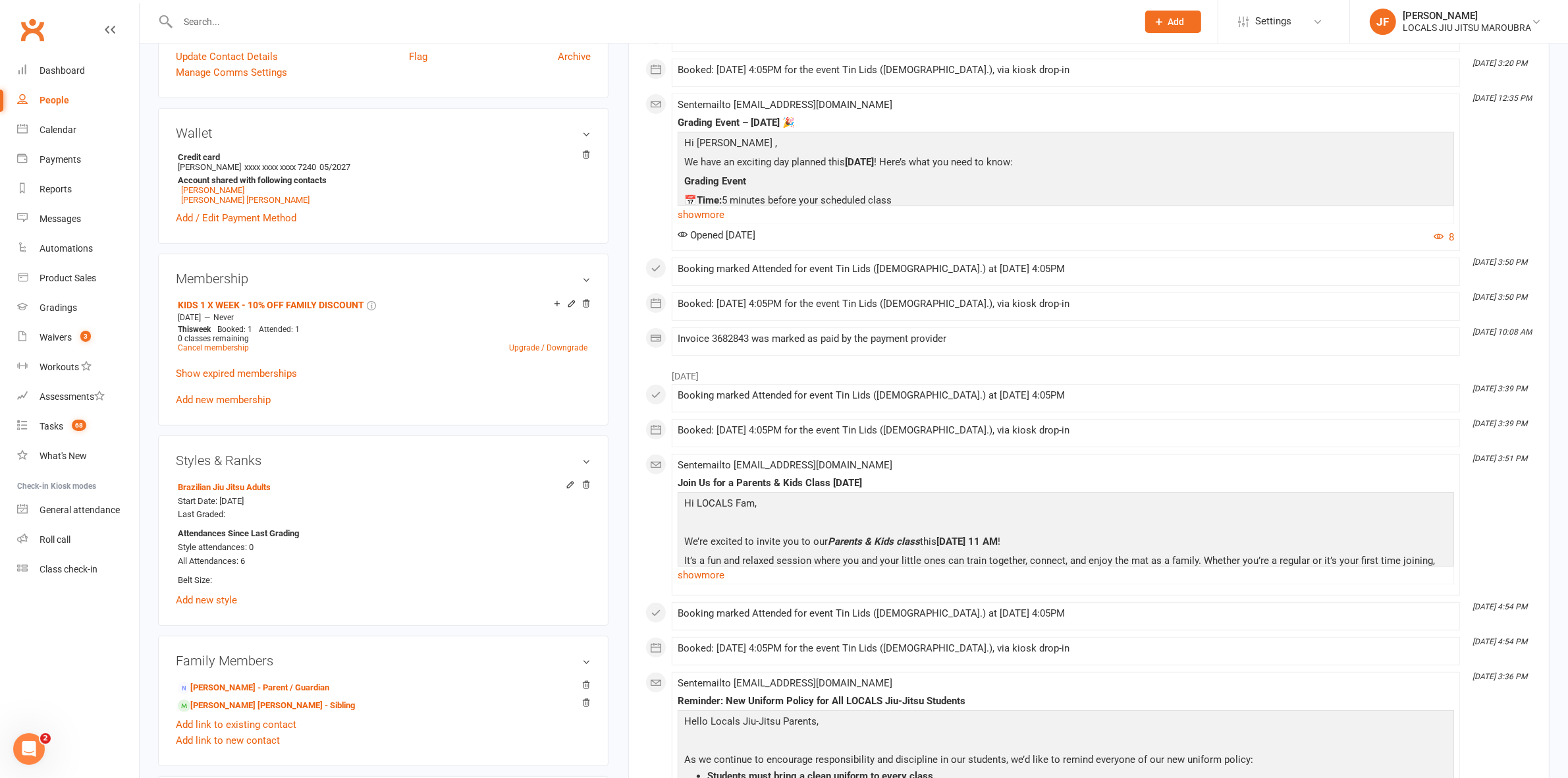
scroll to position [74, 0]
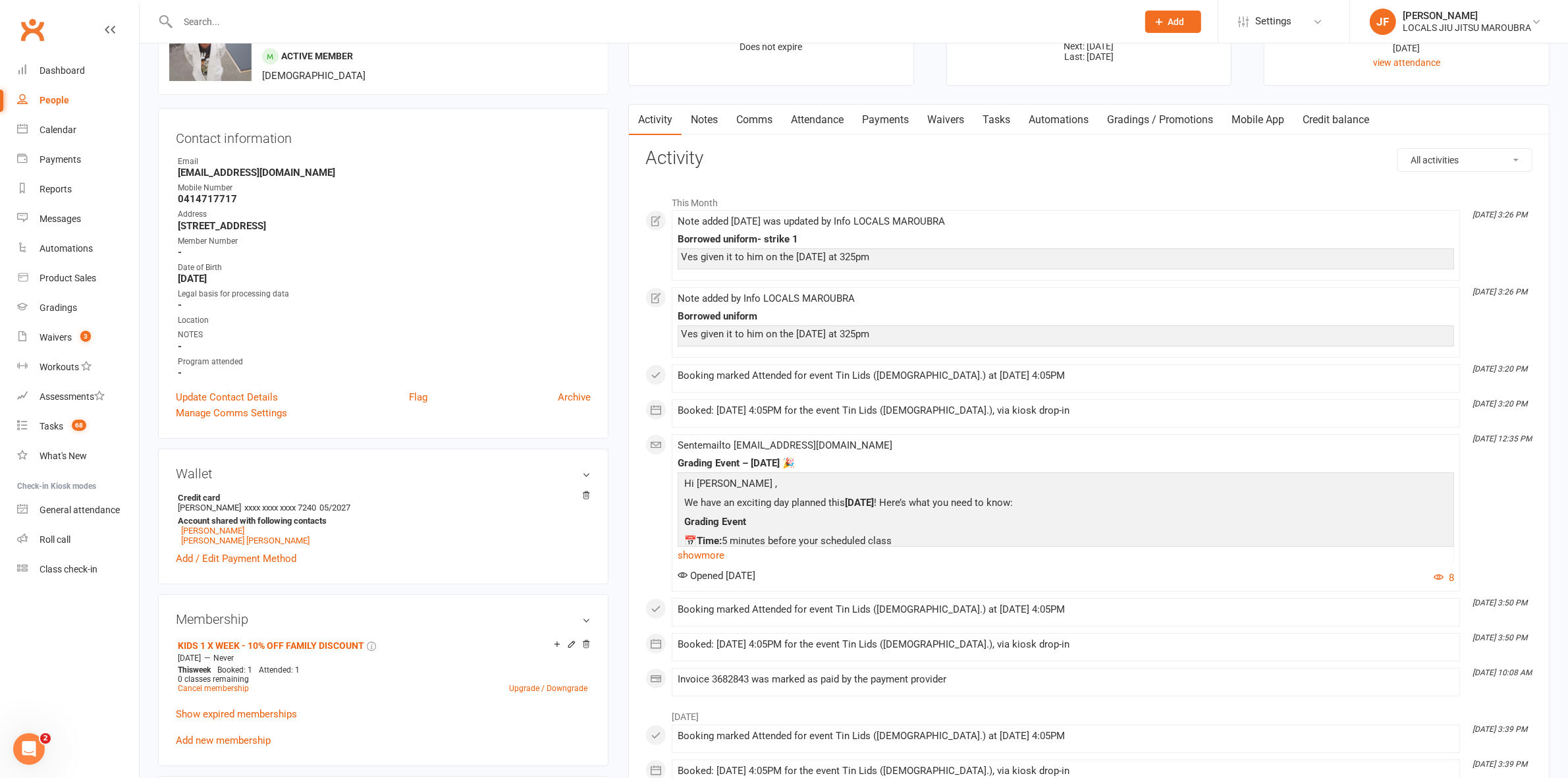
click at [496, 15] on input "text" at bounding box center [651, 21] width 954 height 18
paste input "[PERSON_NAME]"
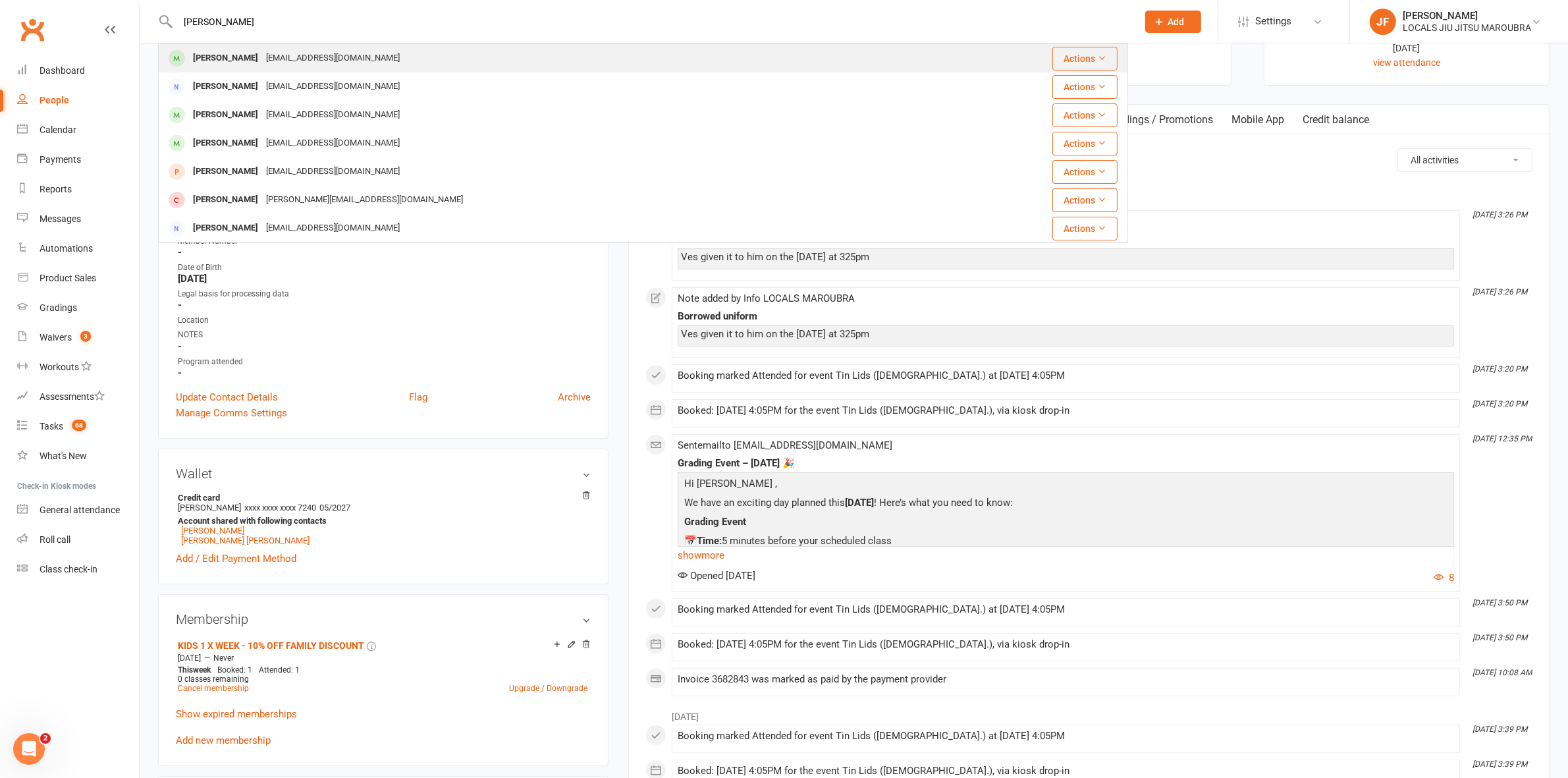
type input "[PERSON_NAME]"
click at [222, 50] on div "[PERSON_NAME]" at bounding box center [225, 58] width 73 height 19
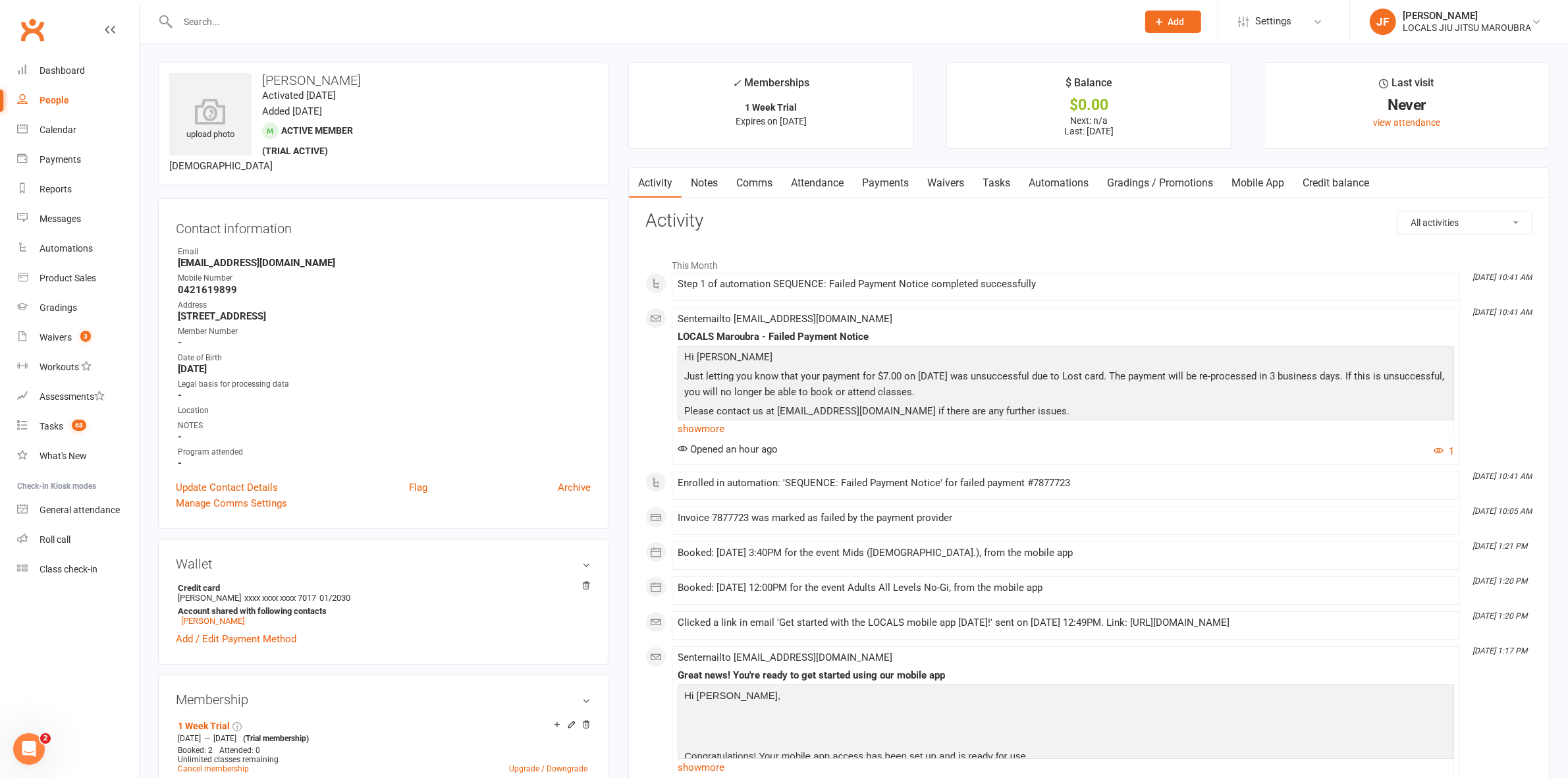
click at [937, 179] on link "Waivers" at bounding box center [945, 183] width 55 height 31
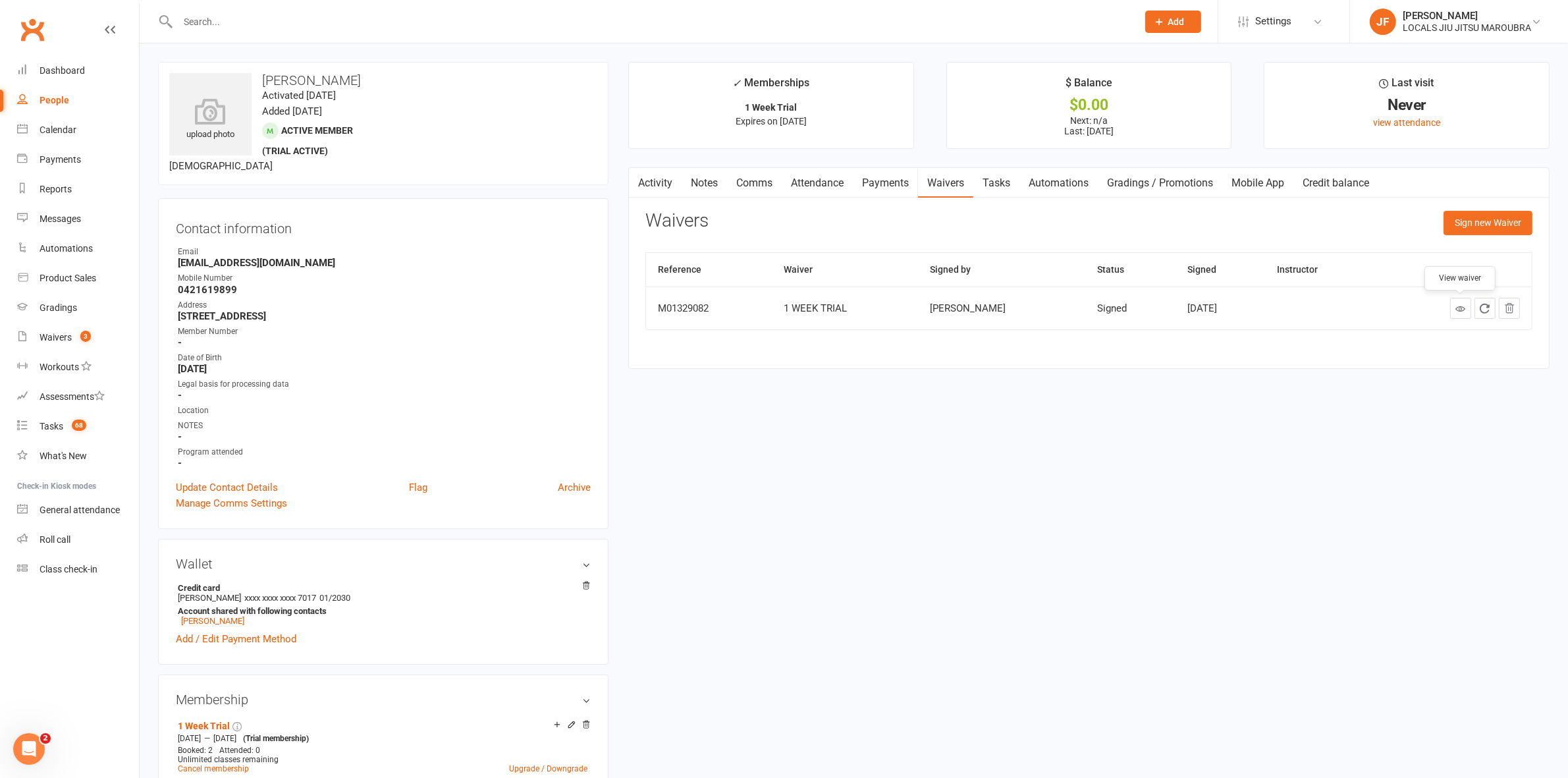
click at [1454, 313] on link at bounding box center [1460, 308] width 21 height 21
click at [456, 26] on input "text" at bounding box center [651, 21] width 954 height 18
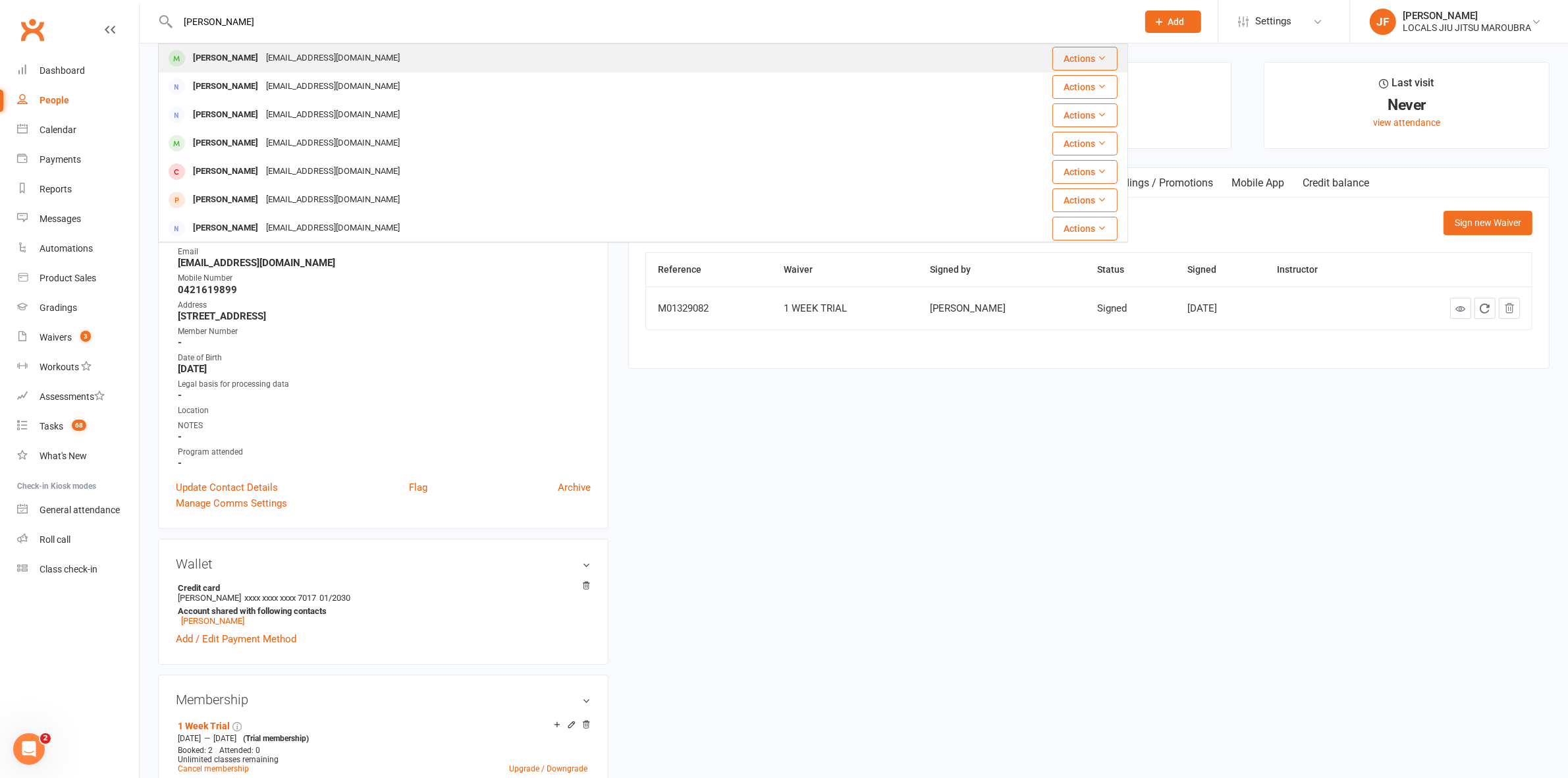
type input "[PERSON_NAME]"
click at [286, 56] on div "[EMAIL_ADDRESS][DOMAIN_NAME]" at bounding box center [333, 58] width 141 height 19
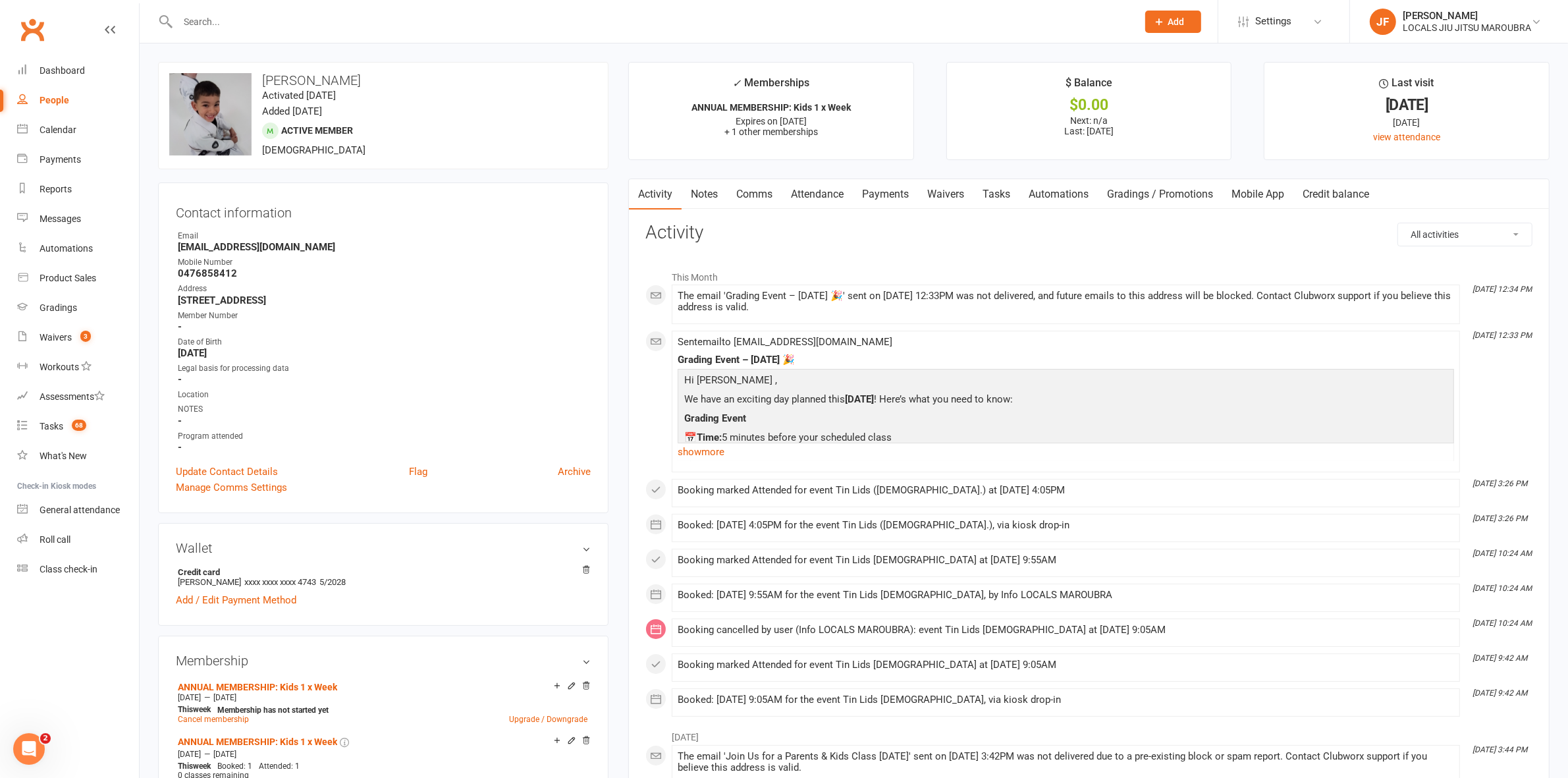
click at [198, 17] on input "text" at bounding box center [651, 21] width 954 height 18
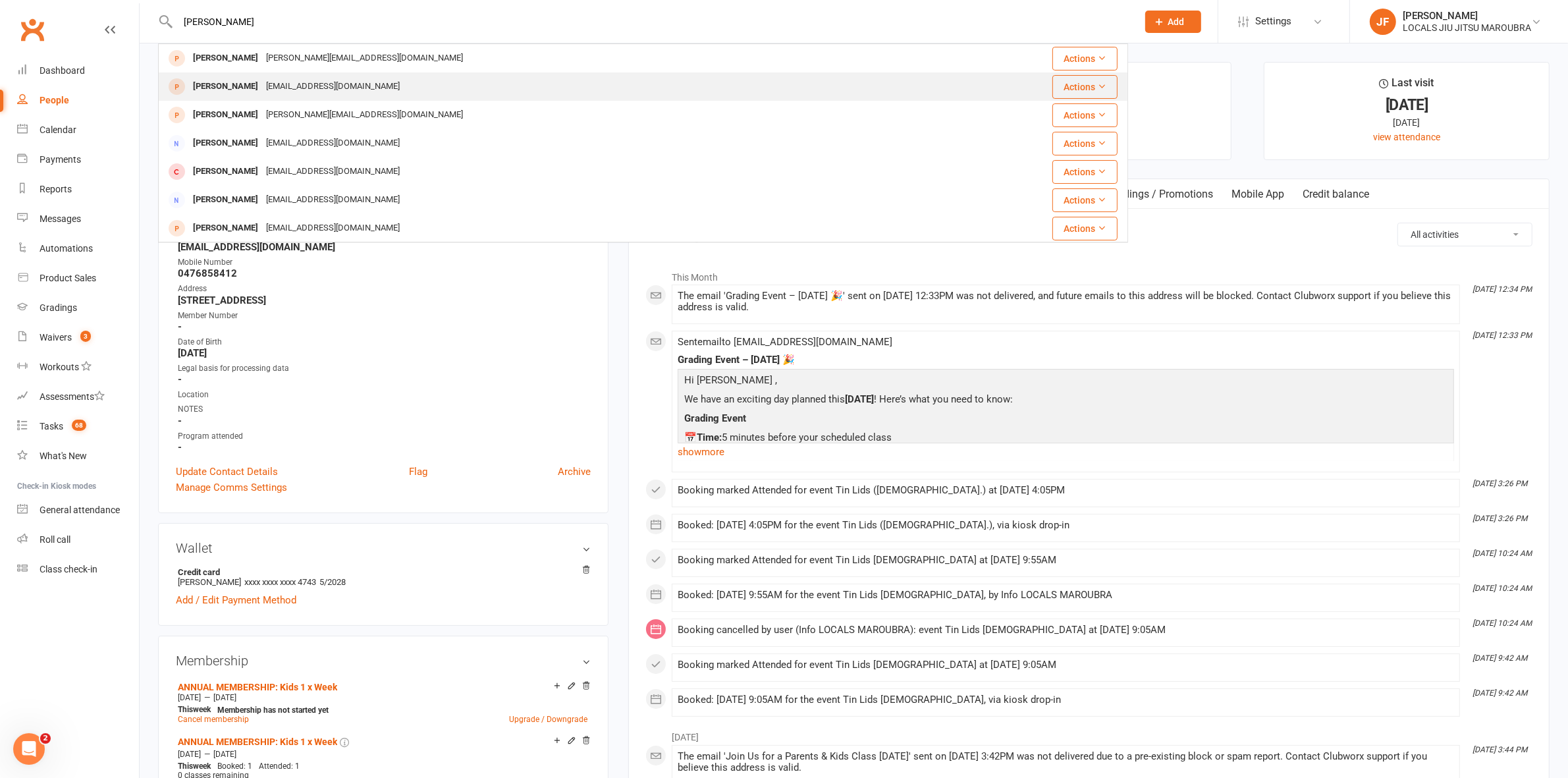
type input "[PERSON_NAME]"
click at [214, 90] on div "[PERSON_NAME]" at bounding box center [225, 87] width 73 height 19
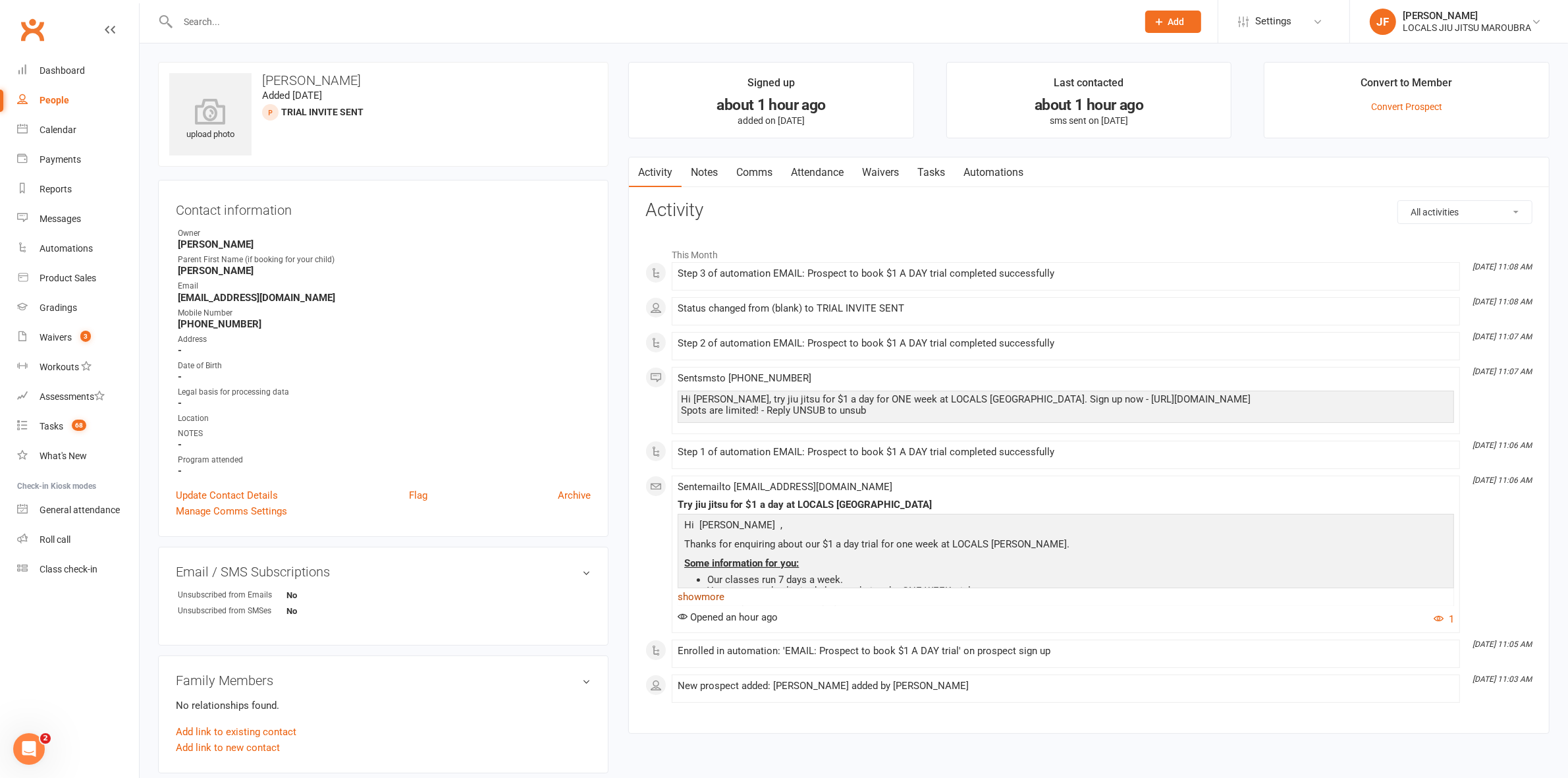
click at [714, 598] on link "show more" at bounding box center [1066, 596] width 776 height 18
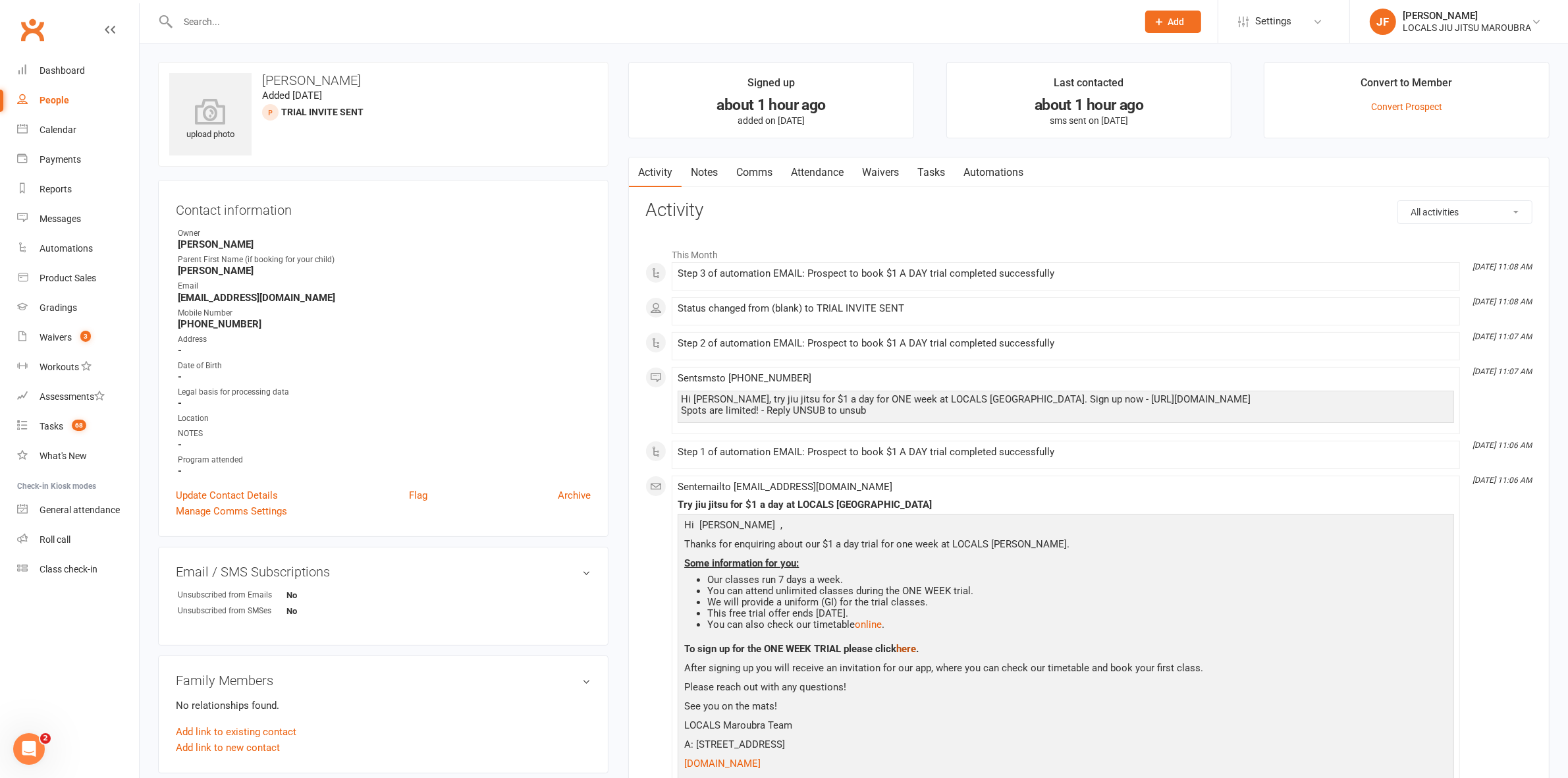
click at [904, 652] on span "here" at bounding box center [906, 649] width 20 height 12
drag, startPoint x: 1239, startPoint y: 395, endPoint x: 1050, endPoint y: 402, distance: 189.1
click at [1050, 402] on div "Hi [PERSON_NAME], try jiu jitsu for $1 a day for ONE week at LOCALS [GEOGRAPHIC…" at bounding box center [1066, 405] width 770 height 23
copy div "[URL][DOMAIN_NAME]"
click at [1123, 552] on p "Thanks for enquiring about our $1 a day trial for one week at LOCALS [PERSON_NA…" at bounding box center [1066, 545] width 770 height 19
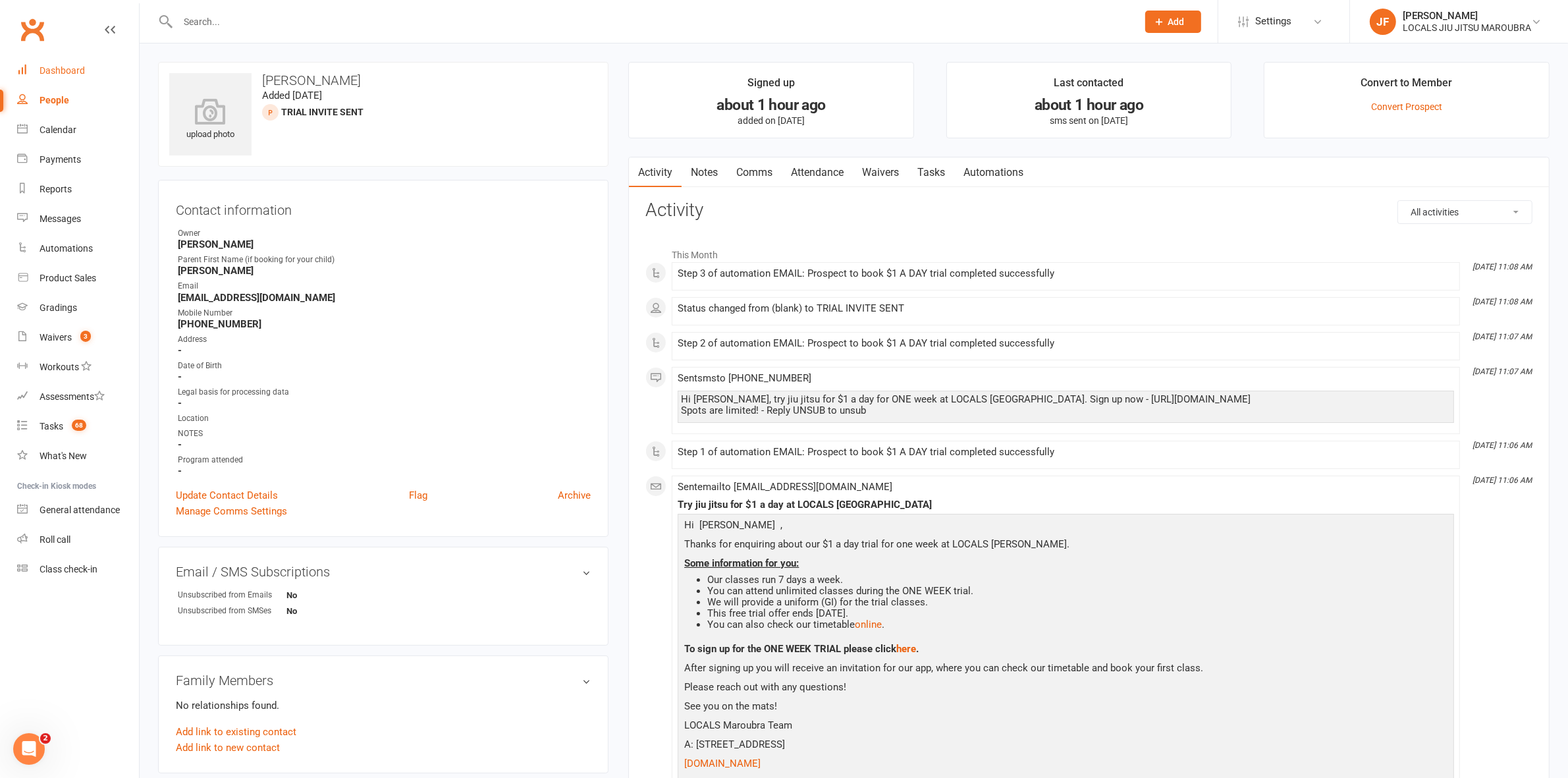
click at [79, 74] on div "Dashboard" at bounding box center [62, 70] width 45 height 10
